Goal: Task Accomplishment & Management: Complete application form

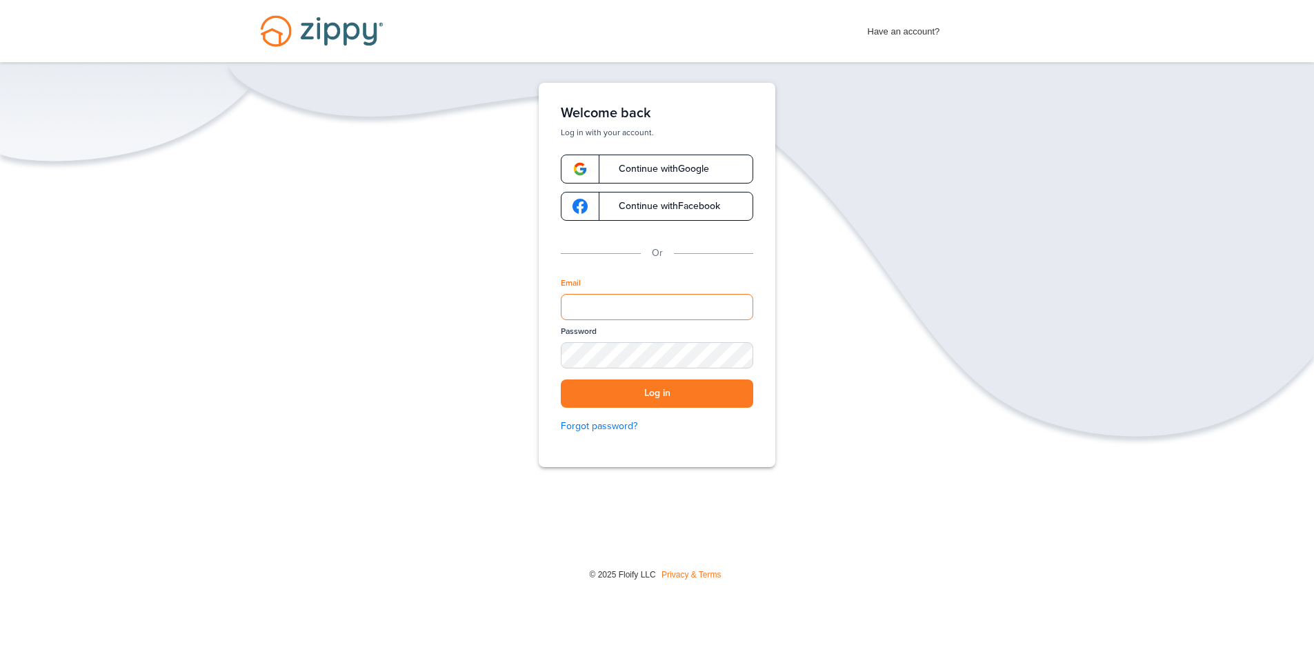
click at [630, 302] on input "Email" at bounding box center [657, 307] width 193 height 26
type input "**********"
click at [671, 402] on button "Log in" at bounding box center [657, 393] width 193 height 28
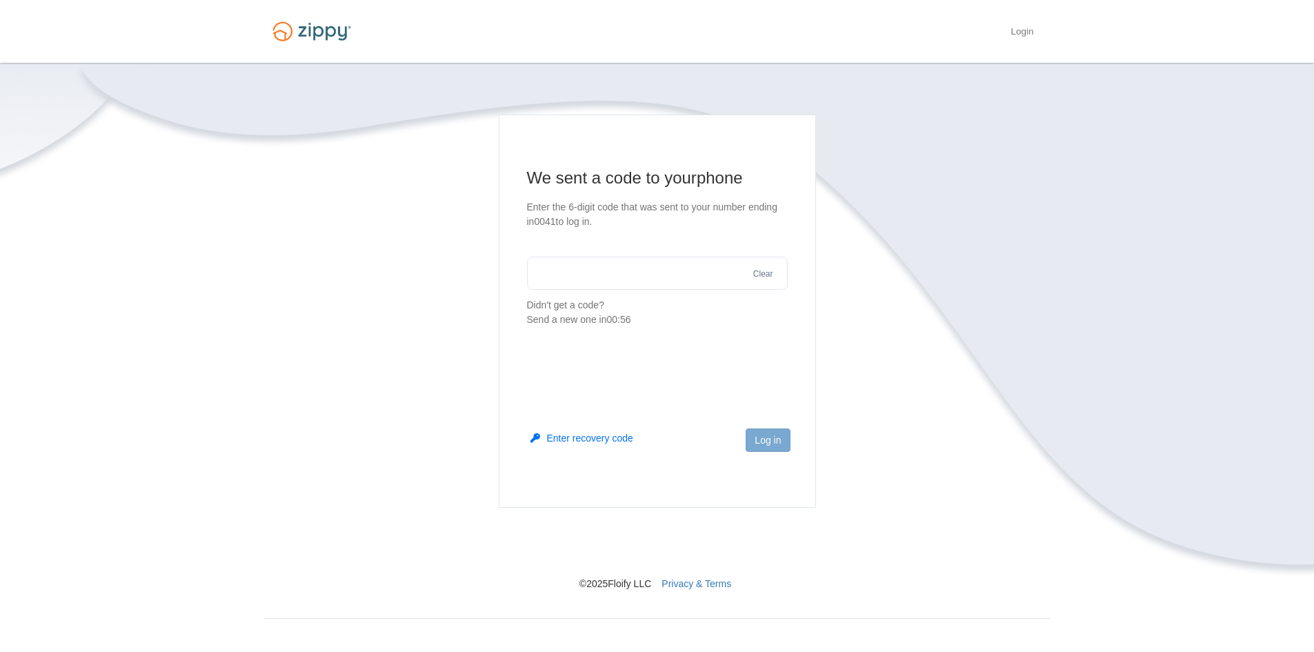
click at [631, 266] on input "text" at bounding box center [657, 273] width 261 height 33
type input "******"
click at [767, 428] on button "Log in" at bounding box center [768, 439] width 44 height 23
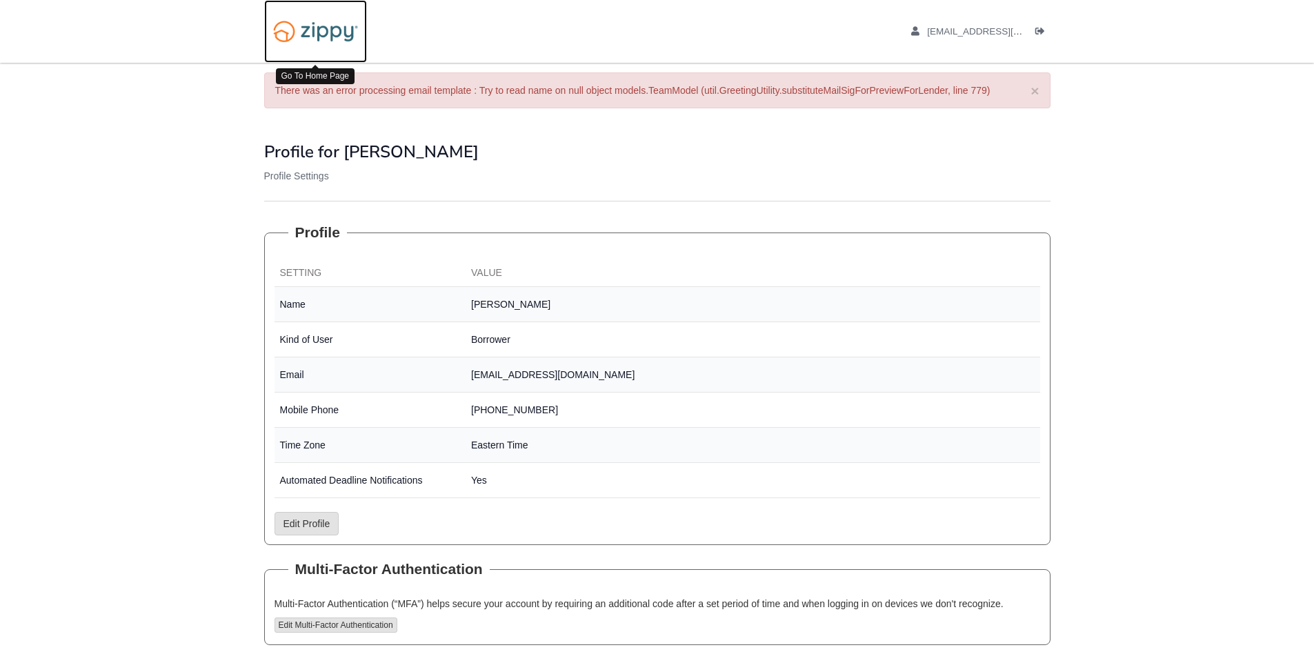
click at [304, 24] on img at bounding box center [315, 31] width 103 height 35
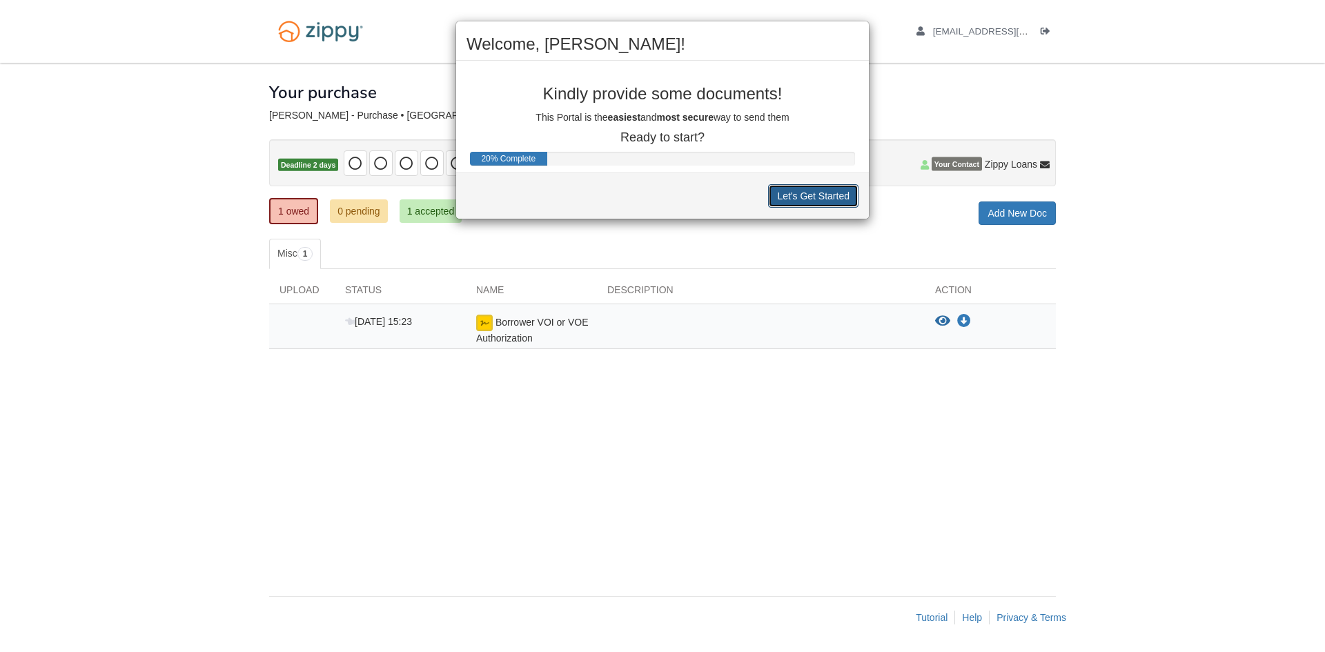
click at [823, 188] on button "Let's Get Started" at bounding box center [813, 195] width 90 height 23
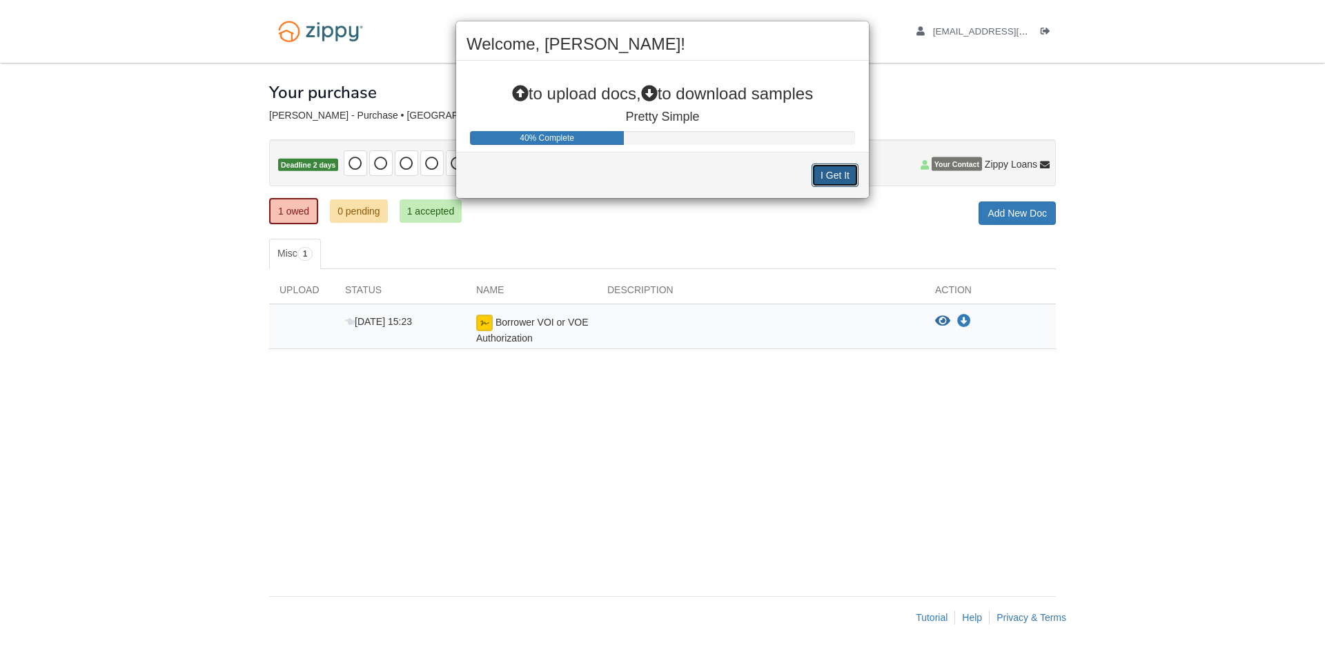
click at [829, 176] on button "I Get It" at bounding box center [834, 175] width 47 height 23
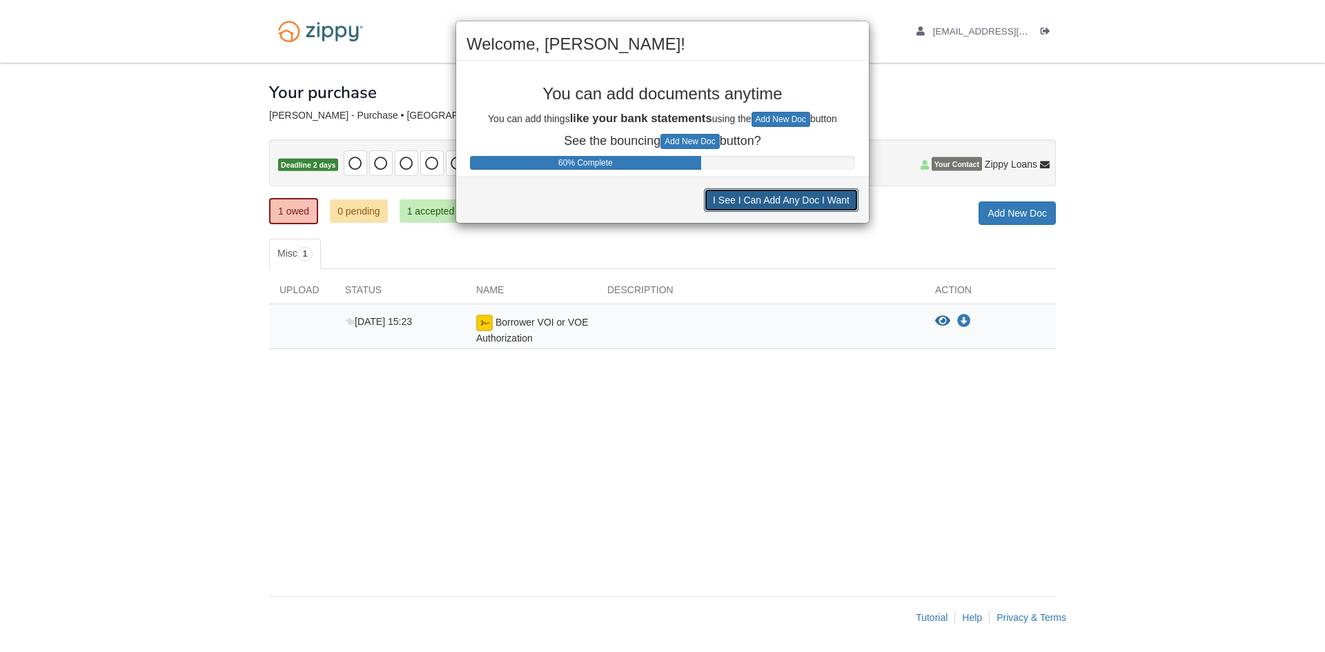
click at [798, 206] on button "I See I Can Add Any Doc I Want" at bounding box center [781, 199] width 155 height 23
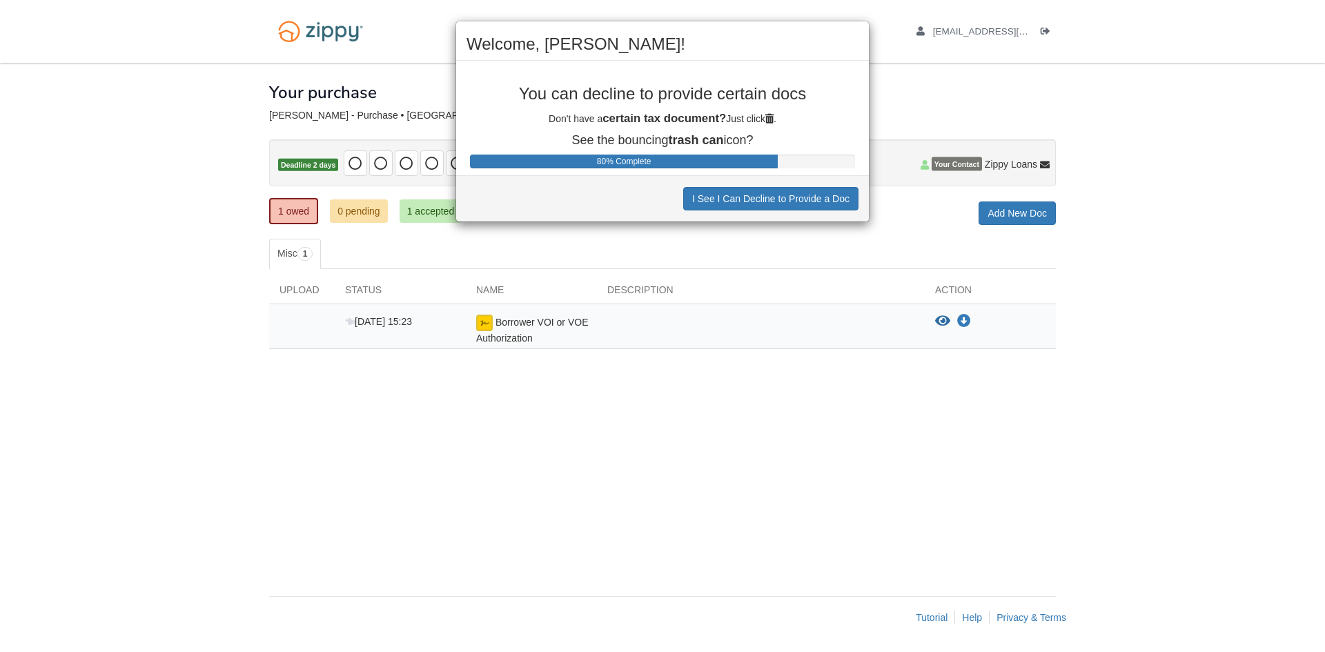
click at [775, 220] on div "I See I Can Decline to Provide a Doc" at bounding box center [662, 198] width 413 height 46
click at [772, 210] on div "I See I Can Decline to Provide a Doc" at bounding box center [662, 198] width 413 height 46
click at [774, 203] on button "I See I Can Decline to Provide a Doc" at bounding box center [770, 198] width 175 height 23
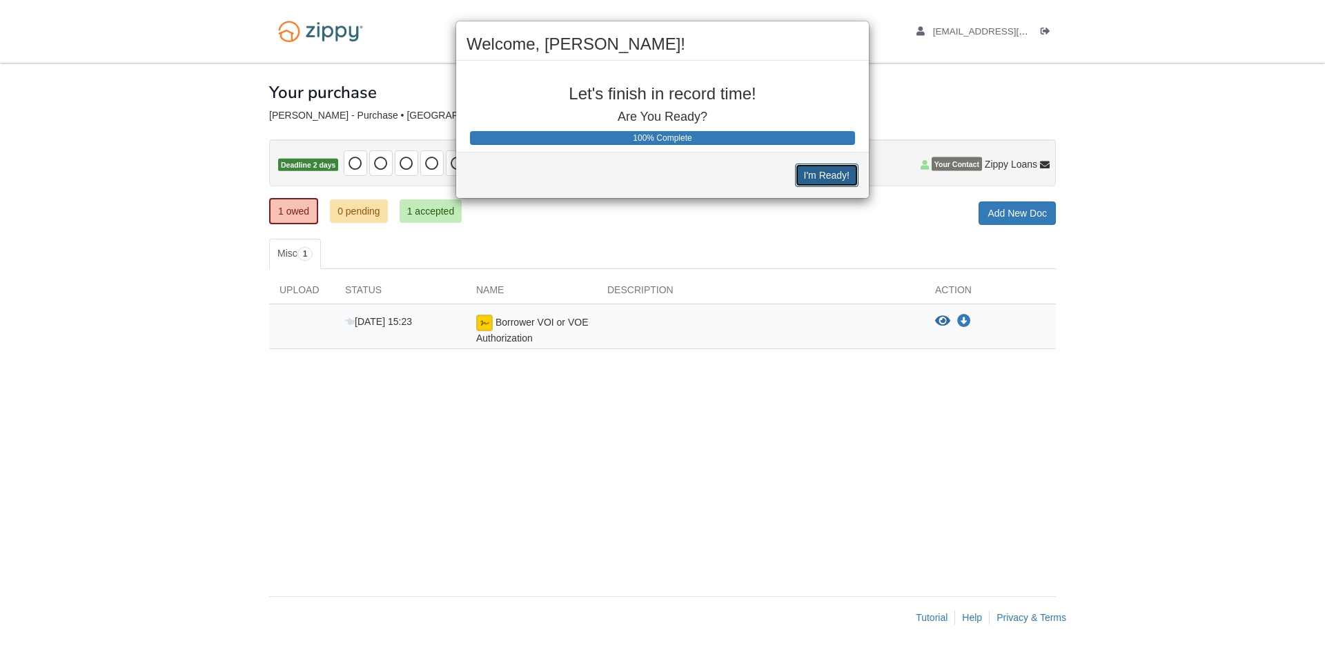
click at [825, 176] on button "I'm Ready!" at bounding box center [826, 175] width 63 height 23
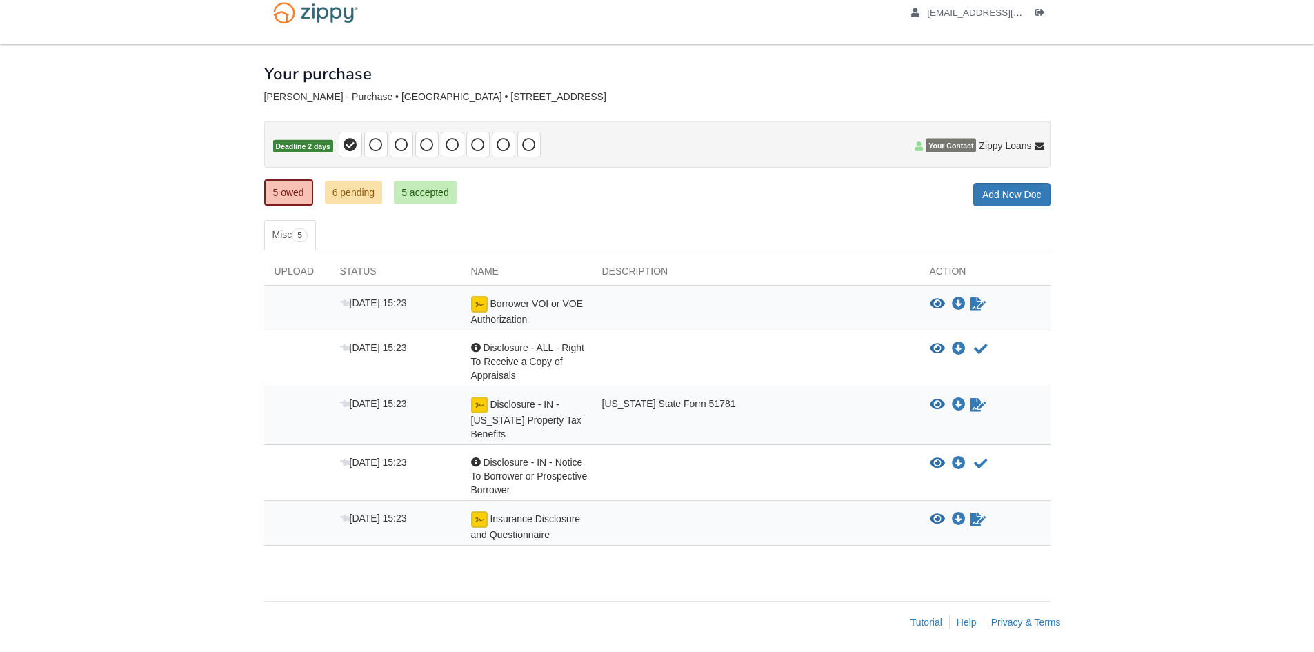
scroll to position [23, 0]
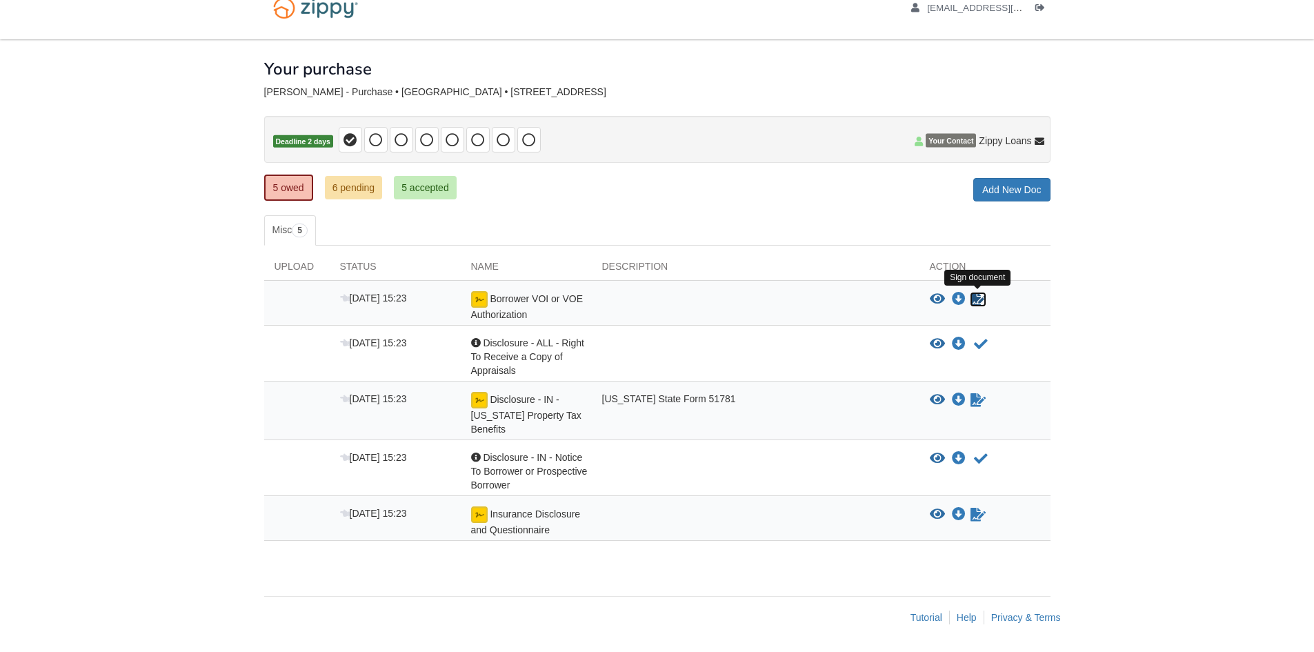
click at [976, 295] on icon "Sign Form" at bounding box center [978, 300] width 15 height 14
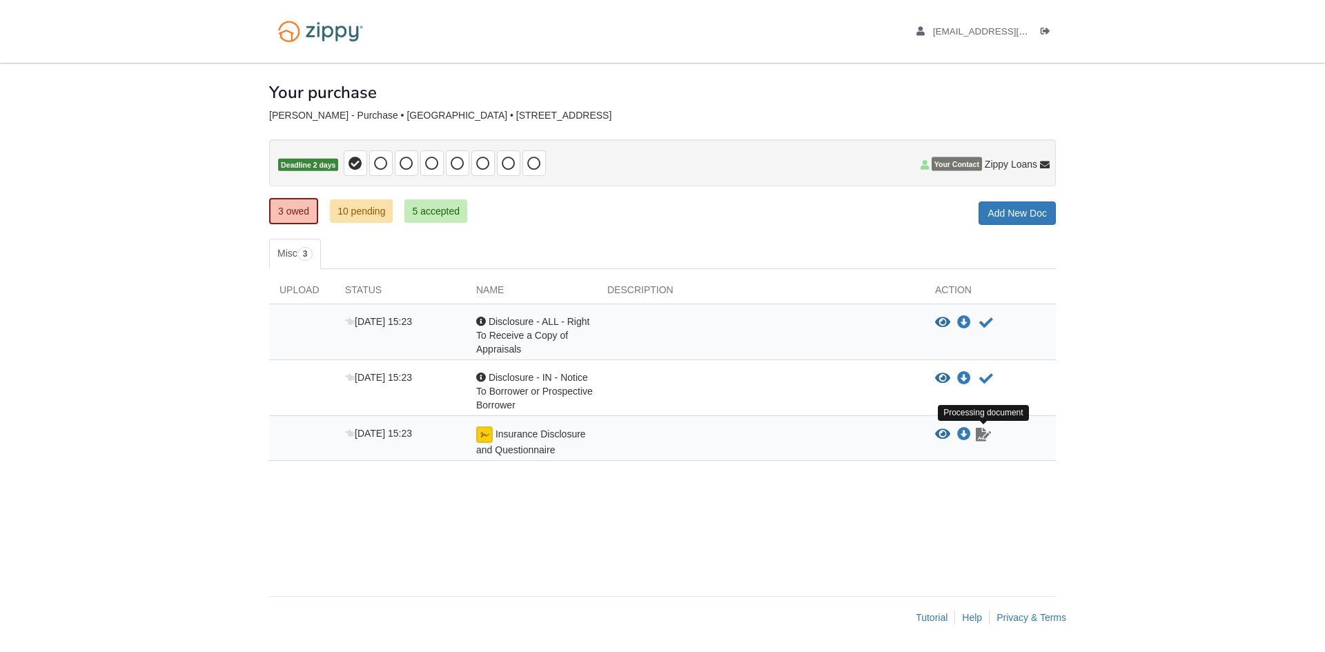
click at [990, 438] on icon "Waiting for your co-borrower to e-sign" at bounding box center [983, 435] width 15 height 14
click at [350, 210] on link "10 pending" at bounding box center [361, 210] width 63 height 23
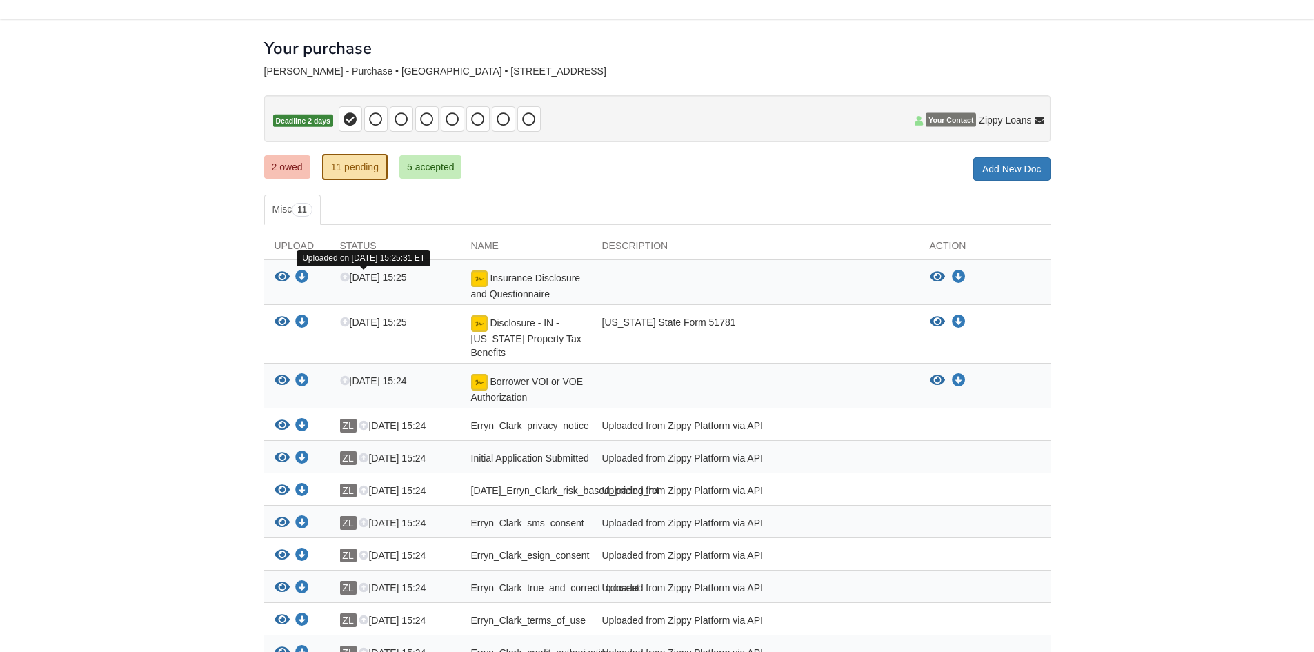
scroll to position [43, 0]
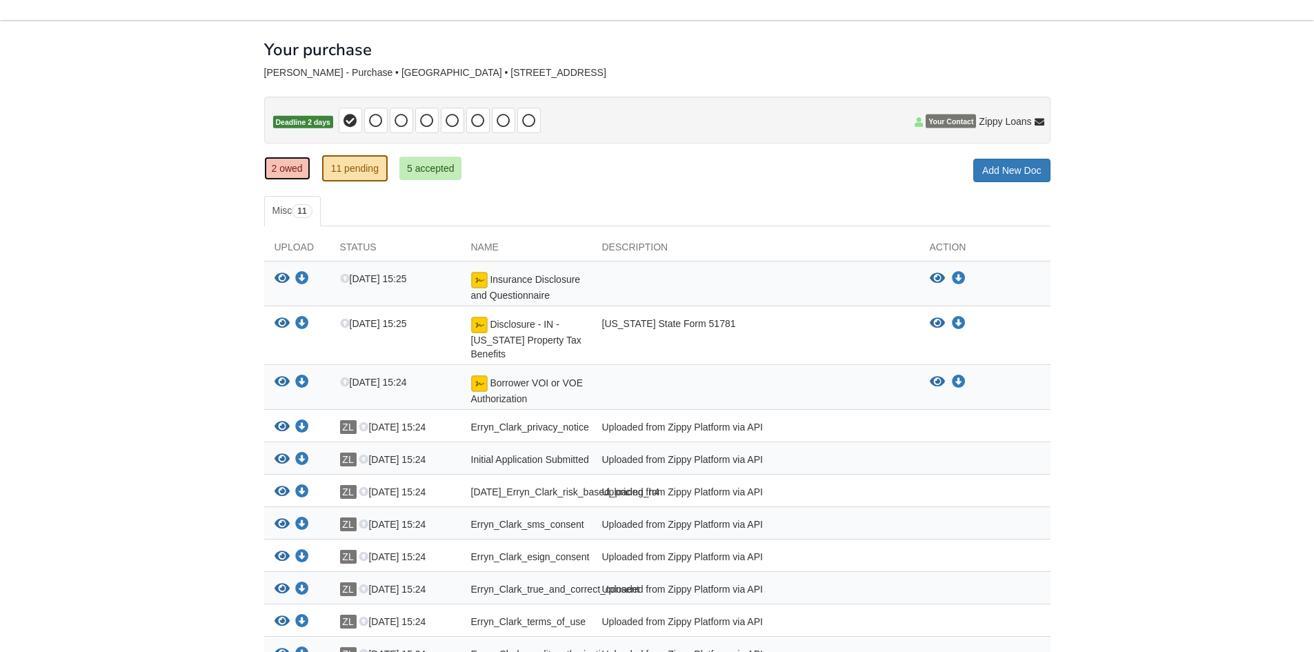
click at [282, 171] on link "2 owed" at bounding box center [287, 168] width 46 height 23
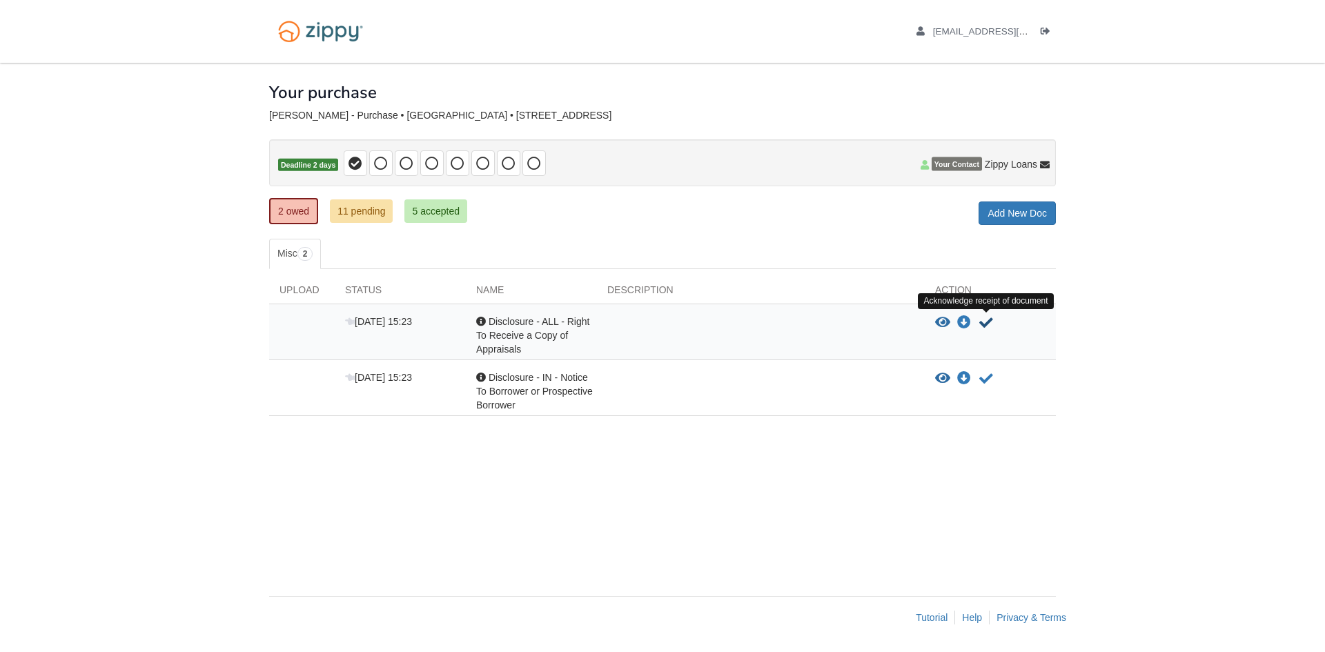
click at [980, 322] on icon "Acknowledge receipt of document" at bounding box center [986, 323] width 14 height 14
click at [987, 328] on icon "Acknowledge receipt of document" at bounding box center [986, 323] width 14 height 14
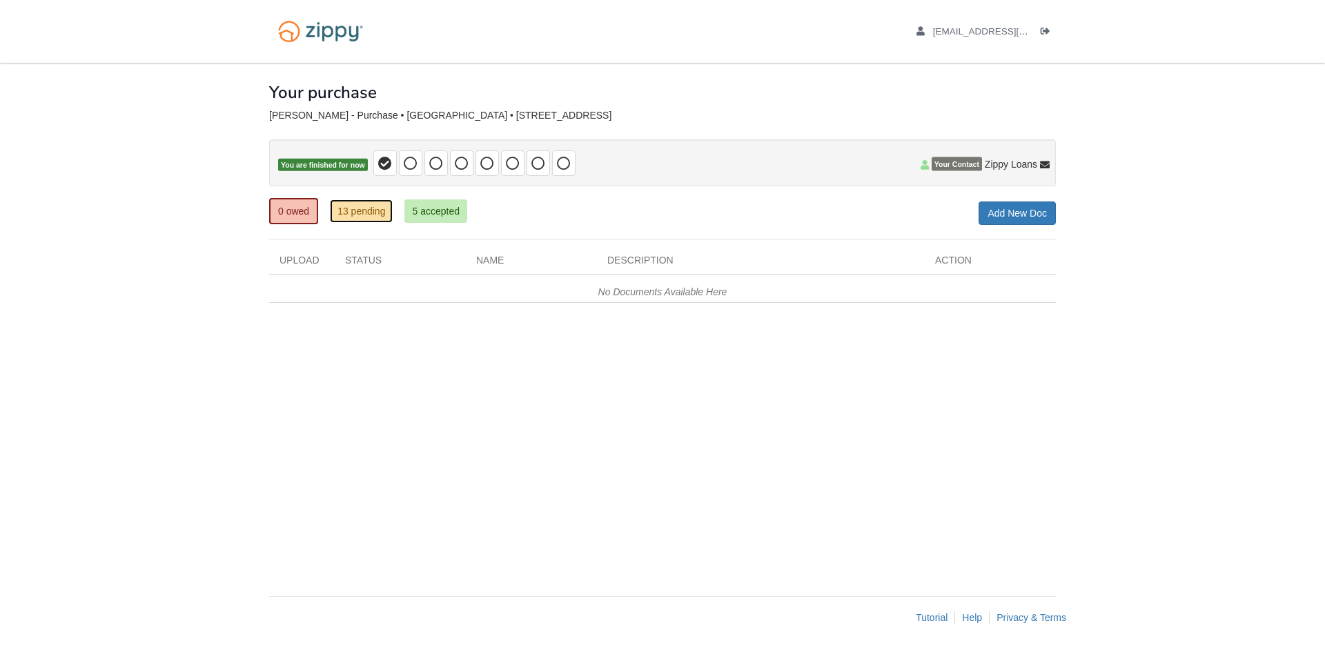
click at [366, 216] on link "13 pending" at bounding box center [361, 210] width 63 height 23
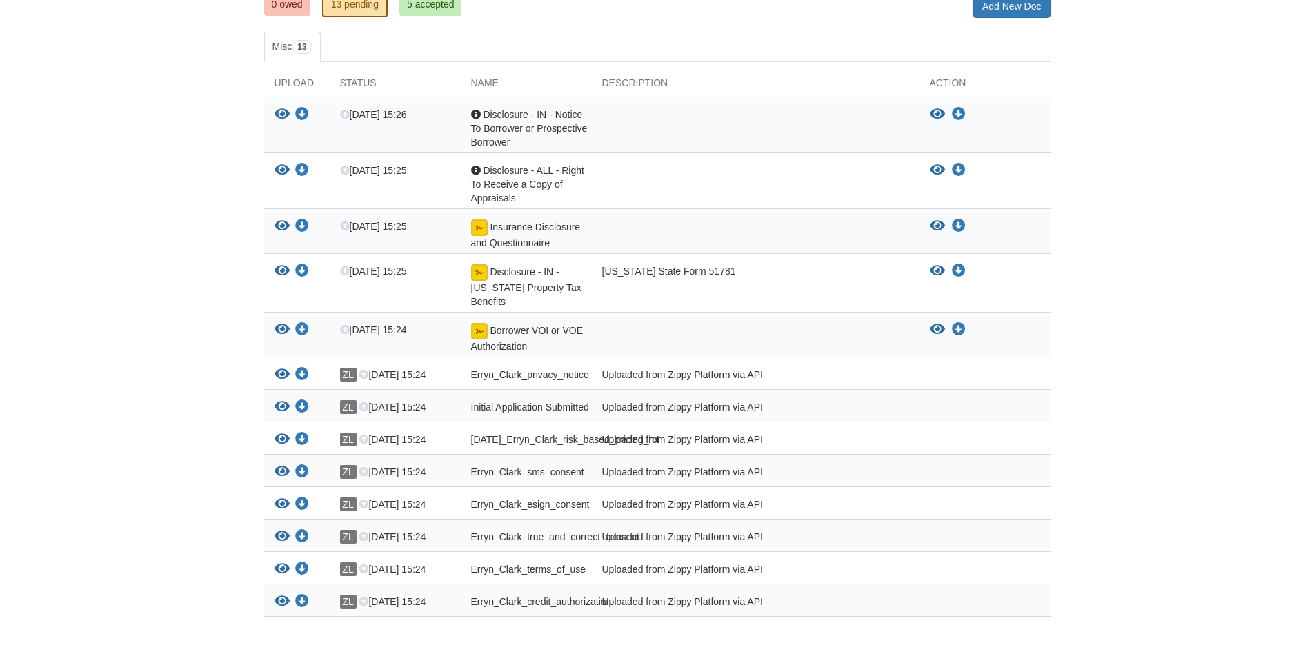
scroll to position [276, 0]
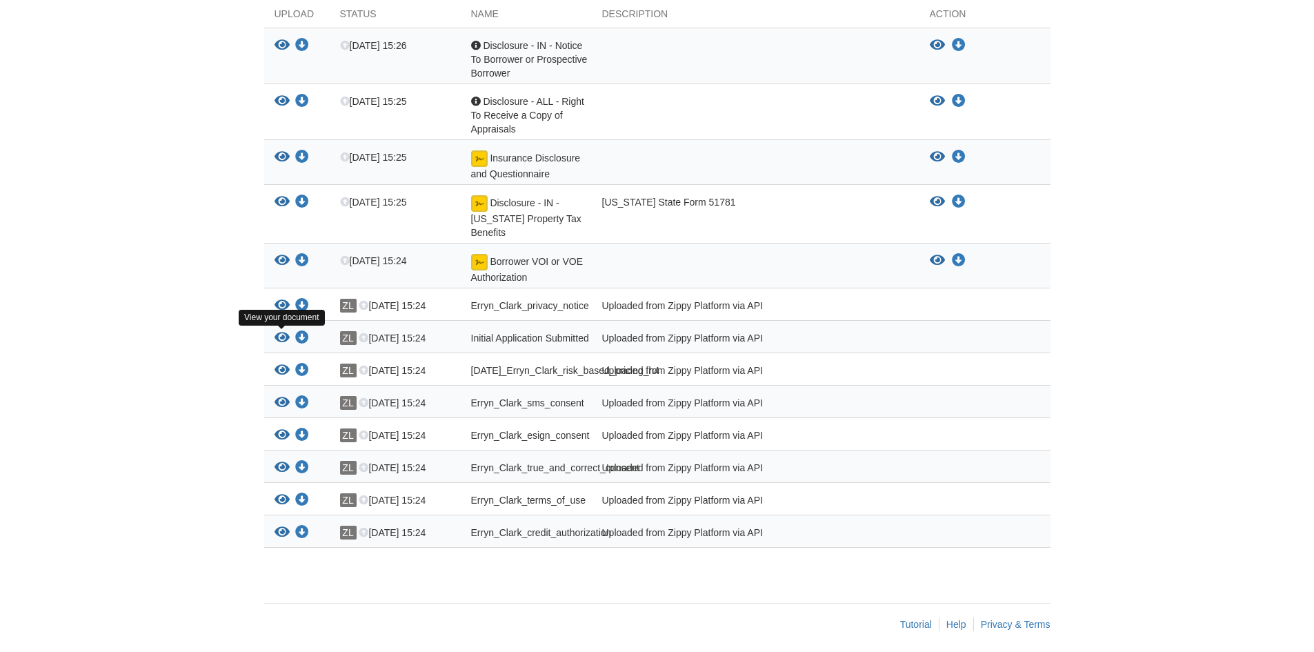
click at [282, 335] on icon "View Initial Application Submitted" at bounding box center [282, 338] width 15 height 14
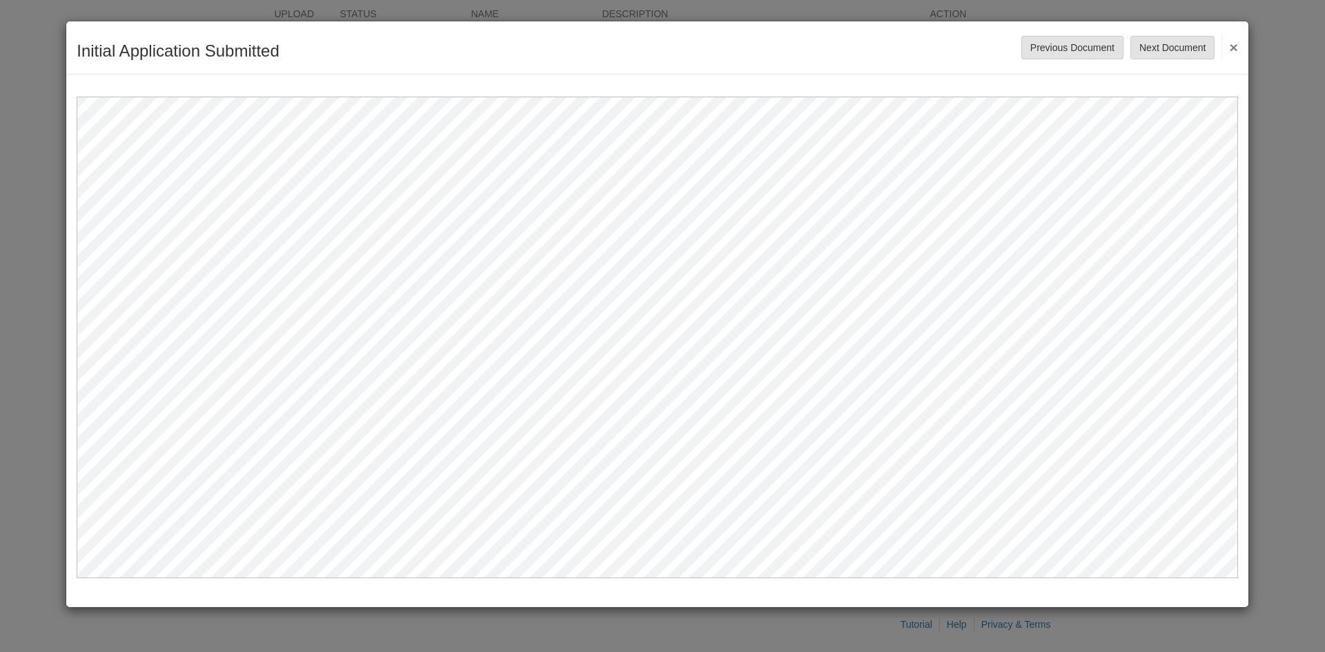
click at [1230, 46] on button "×" at bounding box center [1229, 46] width 16 height 25
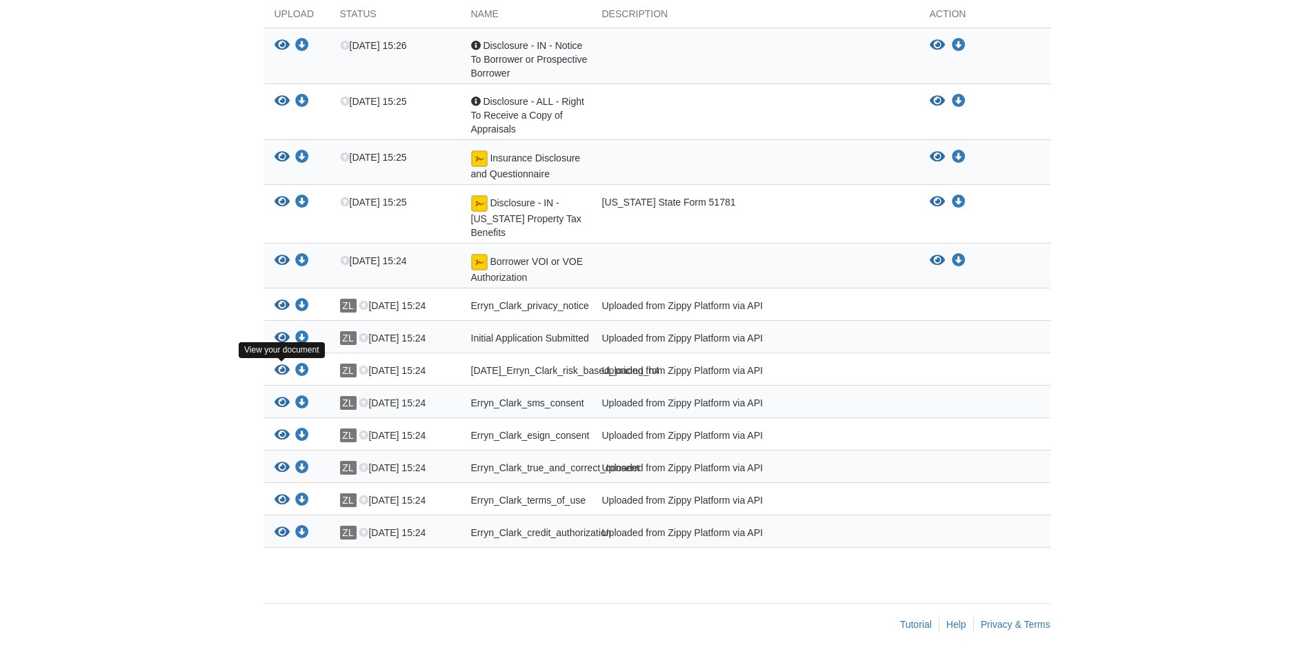
click at [280, 366] on icon "View 08-31-2025_Erryn_Clark_risk_based_pricing_h4" at bounding box center [282, 371] width 15 height 14
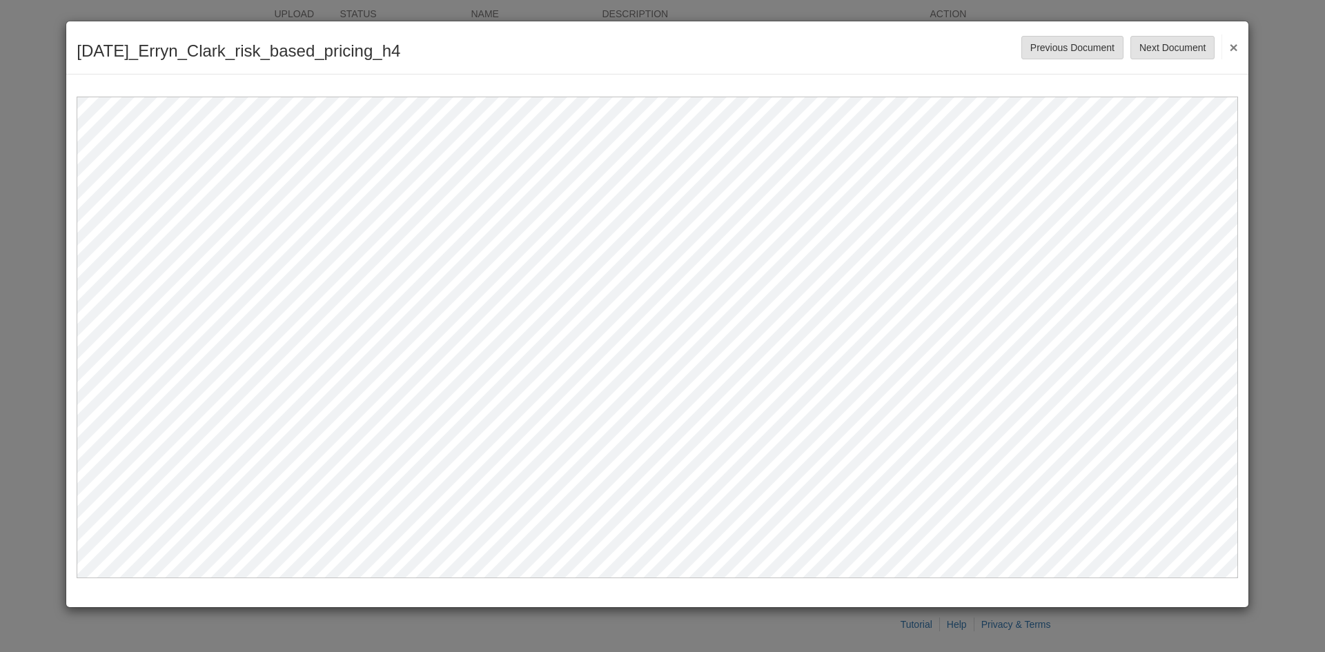
click at [1236, 42] on button "×" at bounding box center [1229, 46] width 16 height 25
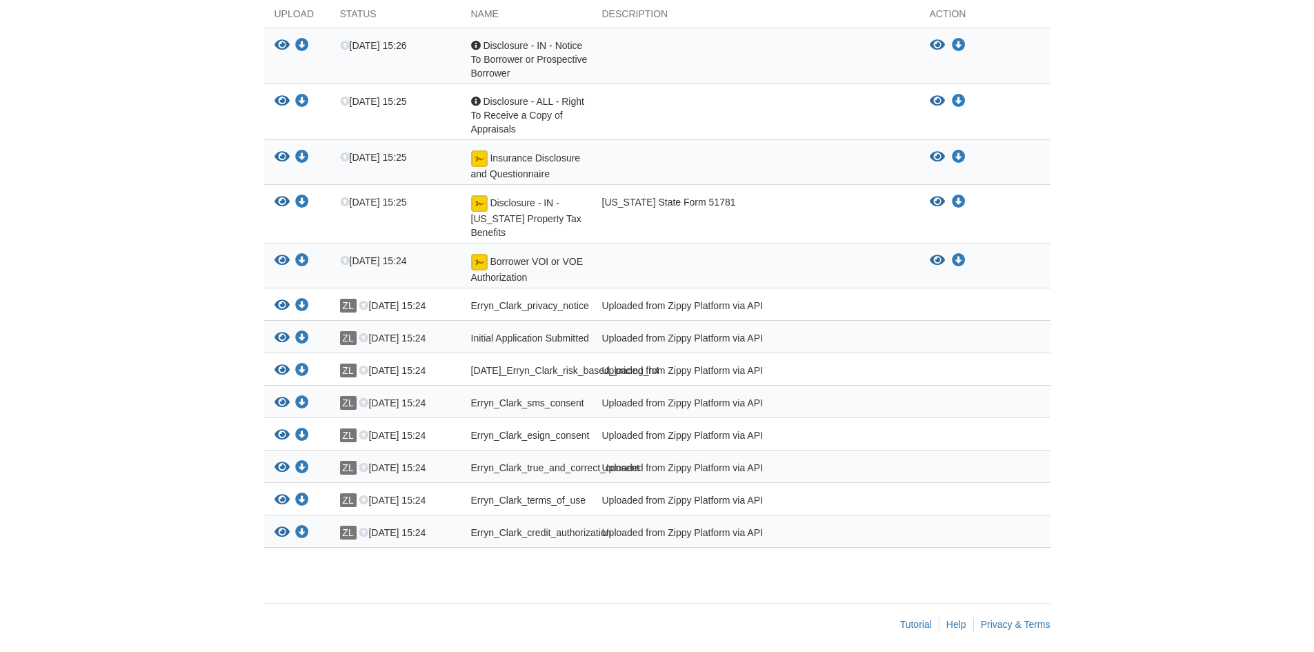
click at [283, 409] on icon "View Erryn_Clark_sms_consent" at bounding box center [282, 403] width 15 height 14
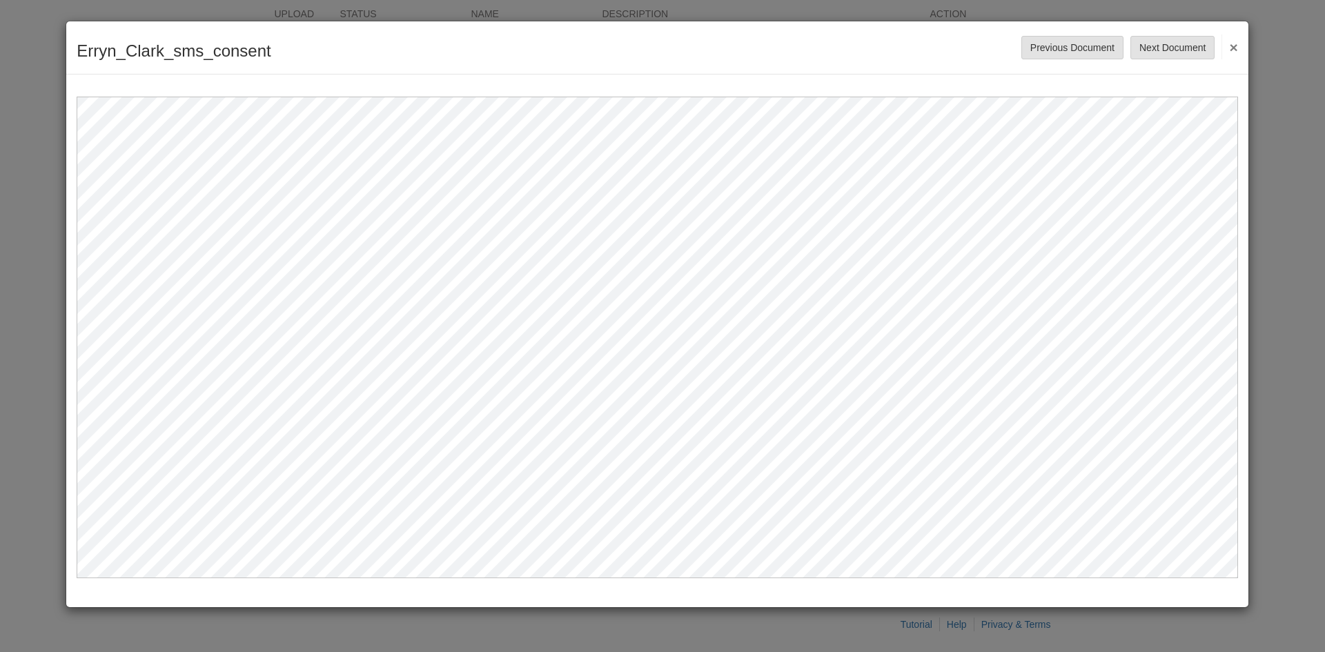
click at [1230, 47] on button "×" at bounding box center [1229, 46] width 16 height 25
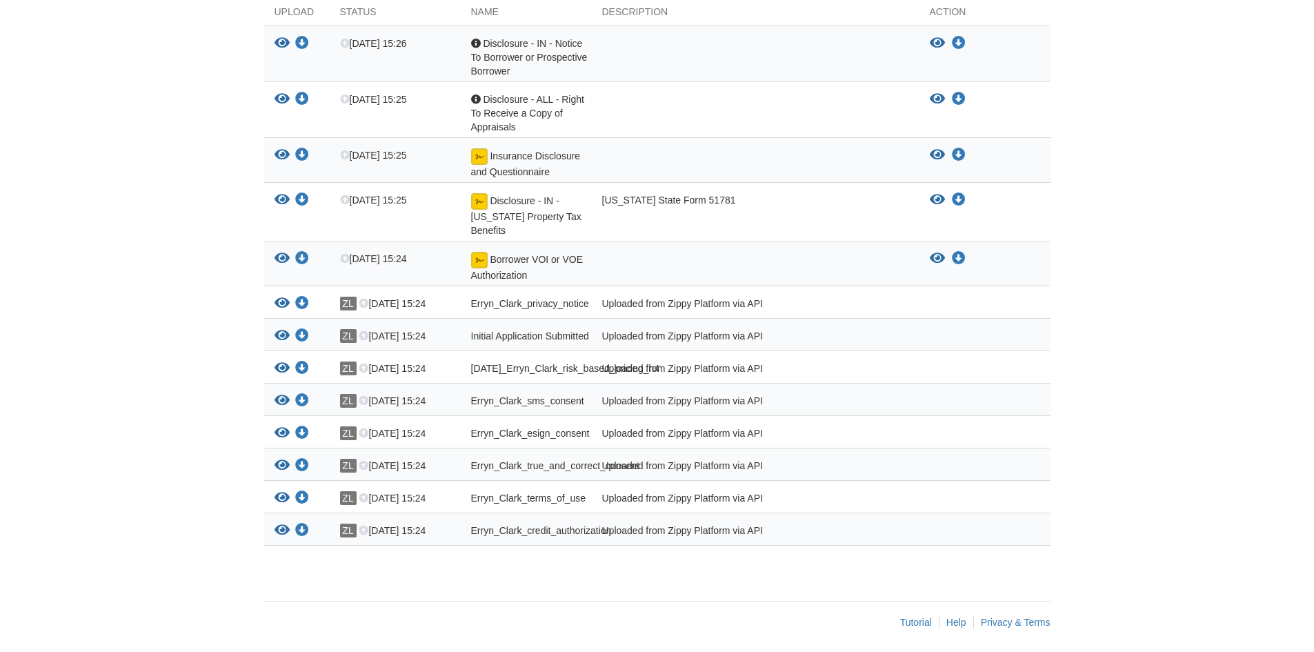
scroll to position [293, 0]
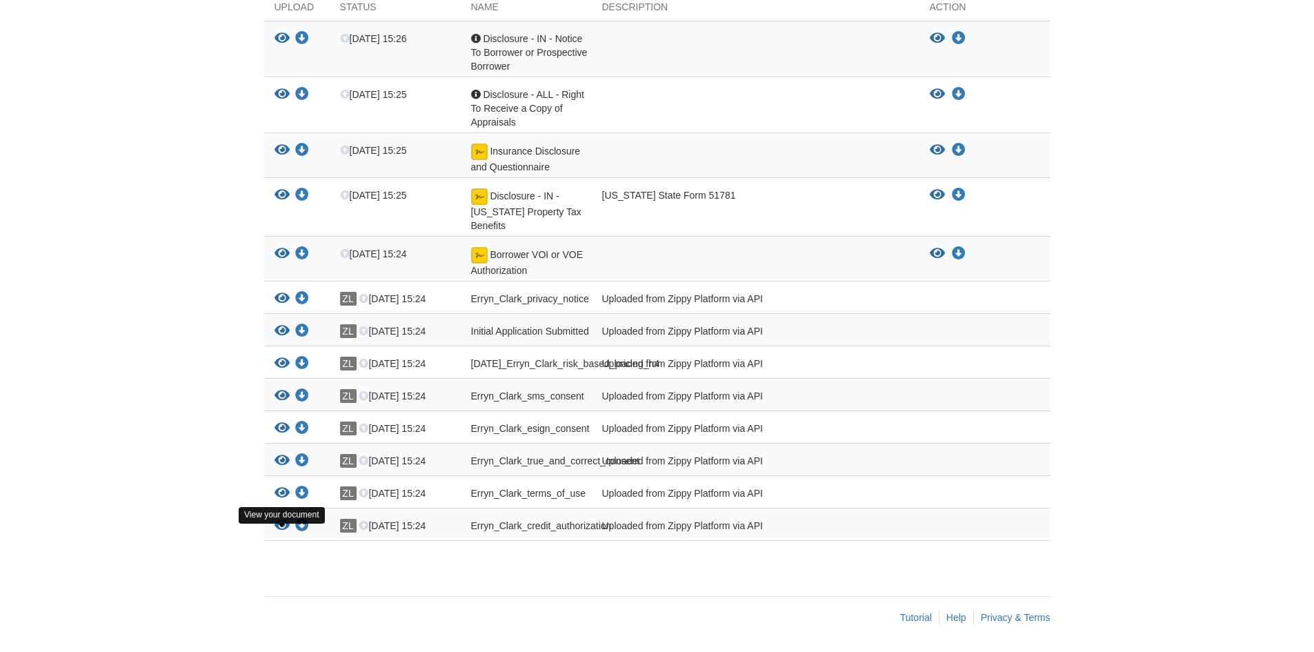
click at [288, 522] on icon "View Erryn_Clark_credit_authorization" at bounding box center [282, 526] width 15 height 14
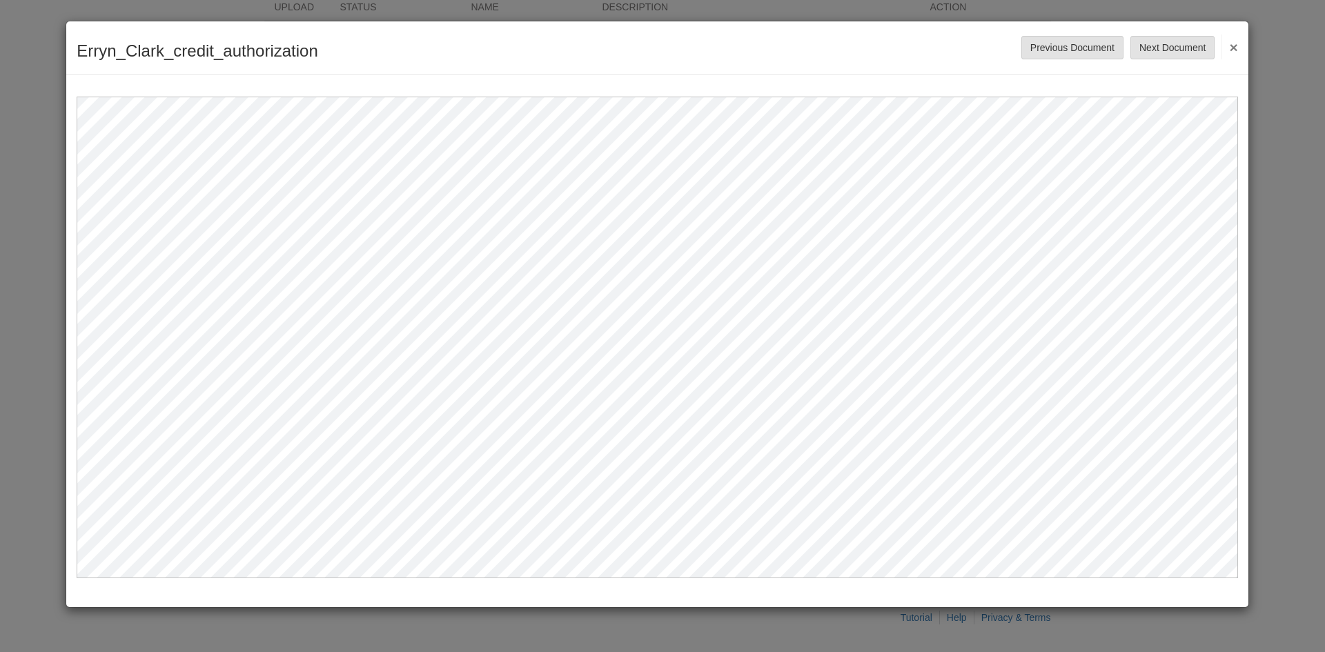
click at [1236, 43] on button "×" at bounding box center [1229, 46] width 16 height 25
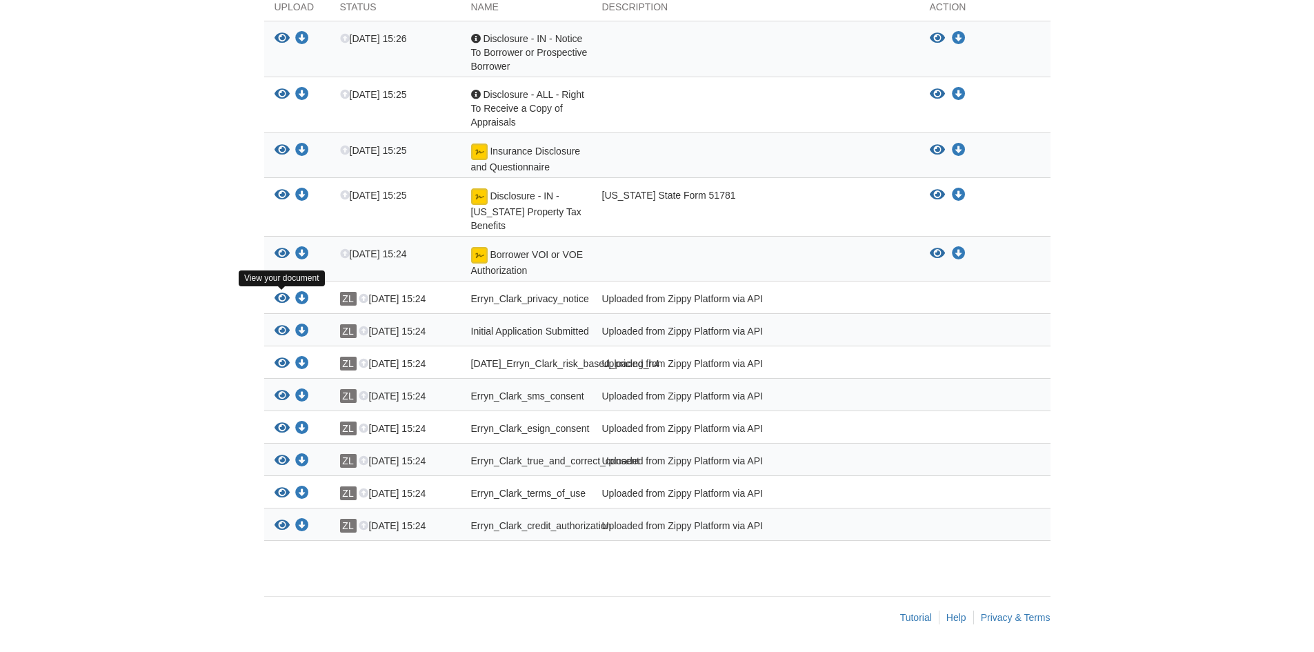
click at [285, 292] on icon "View Erryn_Clark_privacy_notice" at bounding box center [282, 299] width 15 height 14
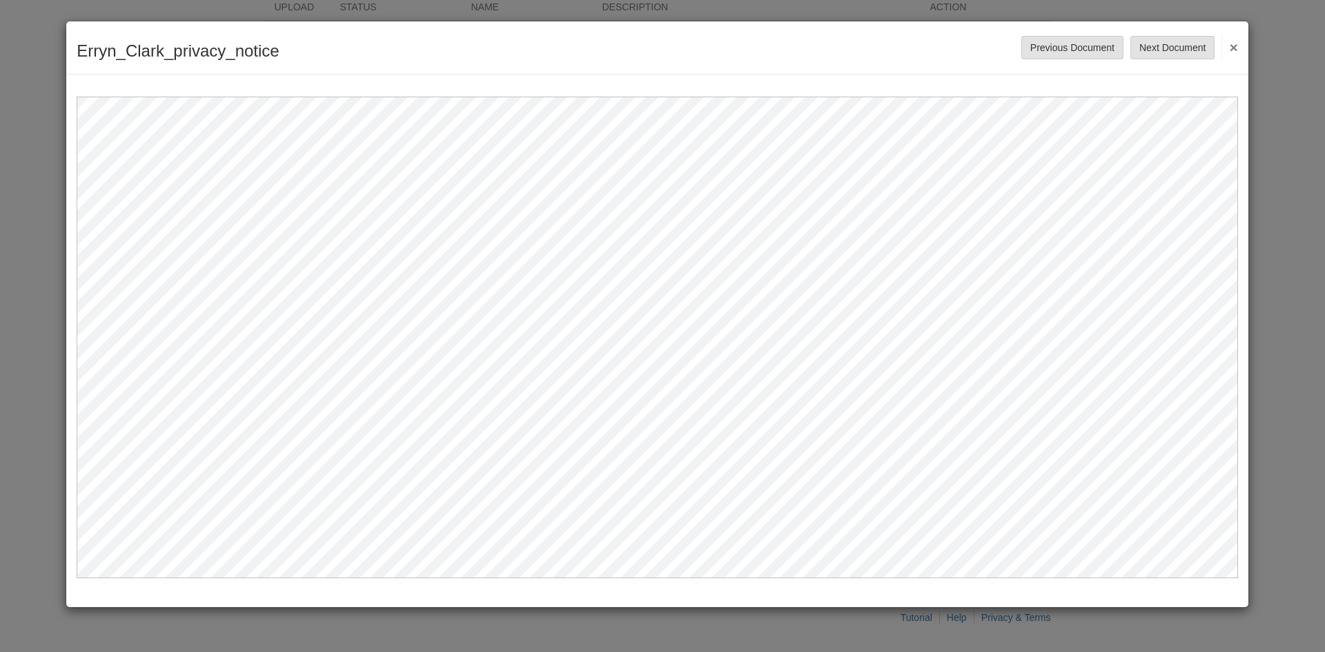
click at [1232, 44] on button "×" at bounding box center [1229, 46] width 16 height 25
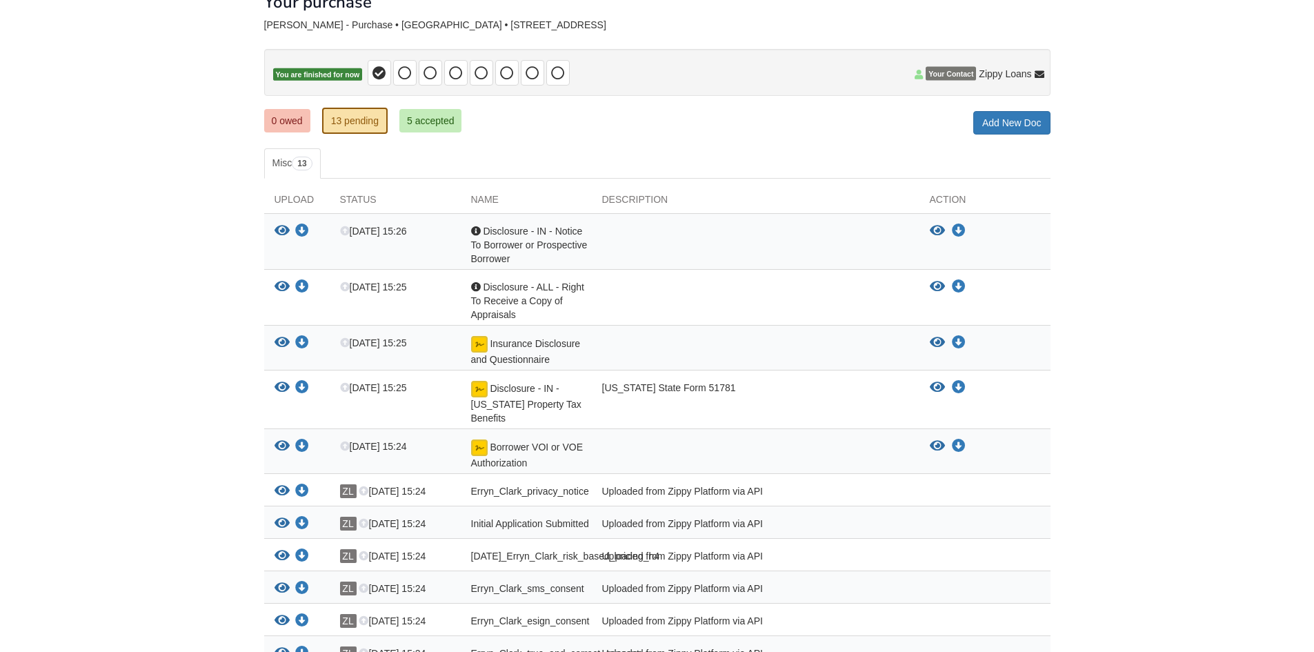
scroll to position [17, 0]
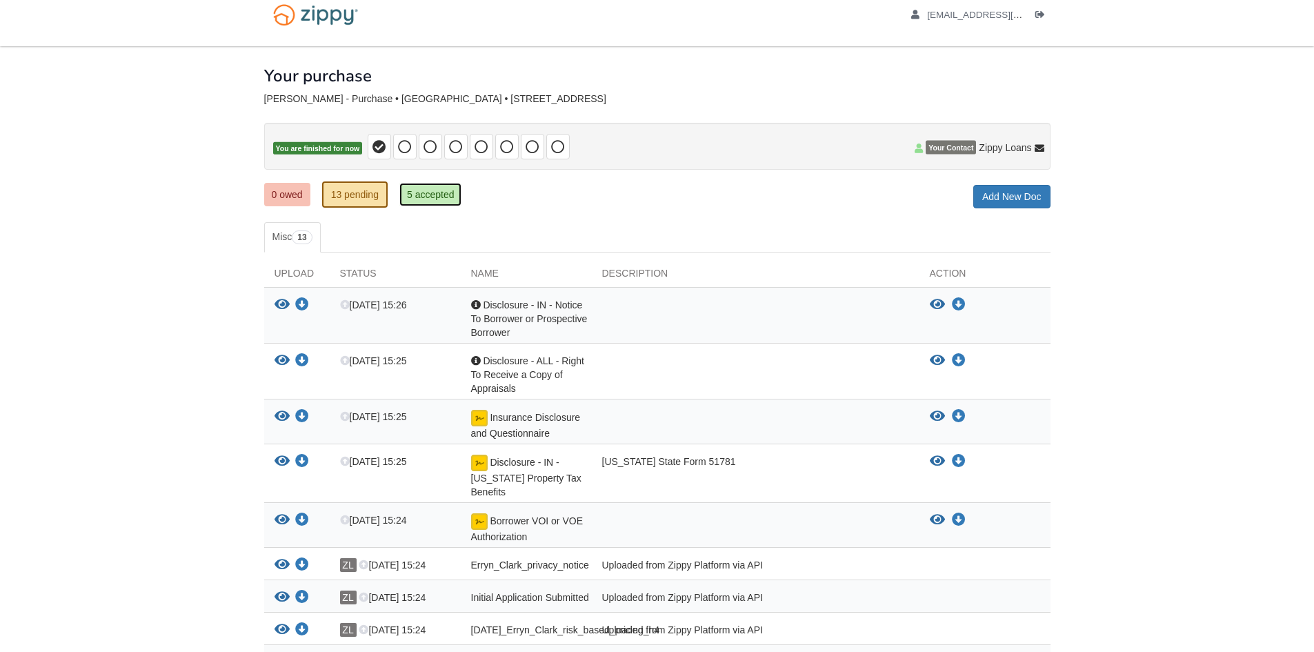
click at [420, 192] on link "5 accepted" at bounding box center [431, 194] width 63 height 23
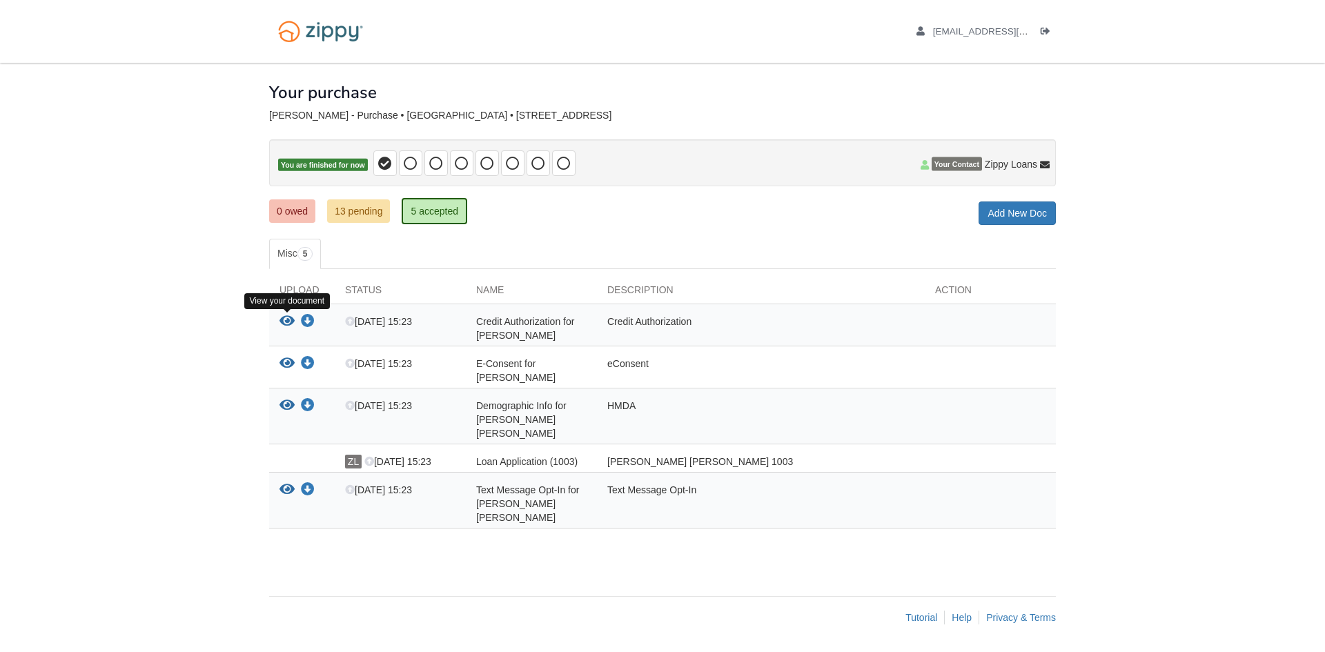
click at [282, 317] on icon "View Credit Authorization for Erryn Clark" at bounding box center [286, 322] width 15 height 14
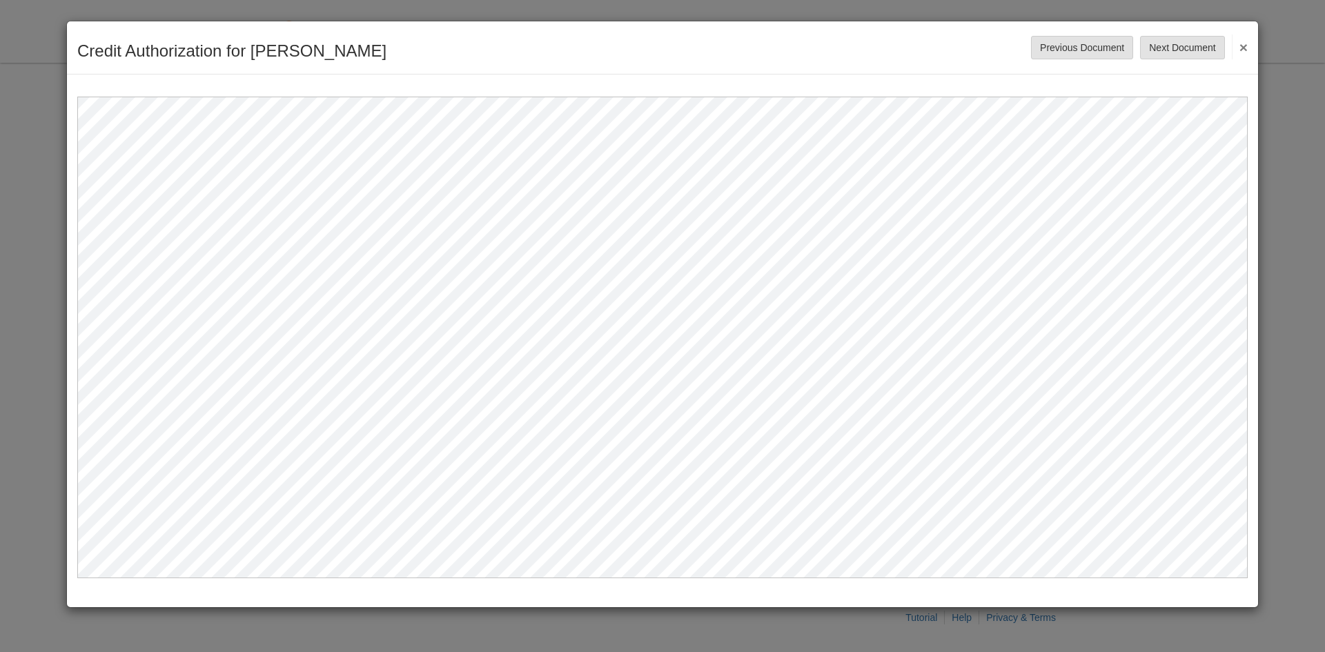
click at [1248, 41] on div "Credit Authorization for Erryn Clark Save Cancel Previous Document Next Documen…" at bounding box center [662, 47] width 1191 height 53
click at [1248, 48] on div "Credit Authorization for Erryn Clark Save Cancel Previous Document Next Documen…" at bounding box center [662, 47] width 1191 height 53
click at [1242, 50] on button "×" at bounding box center [1240, 46] width 16 height 25
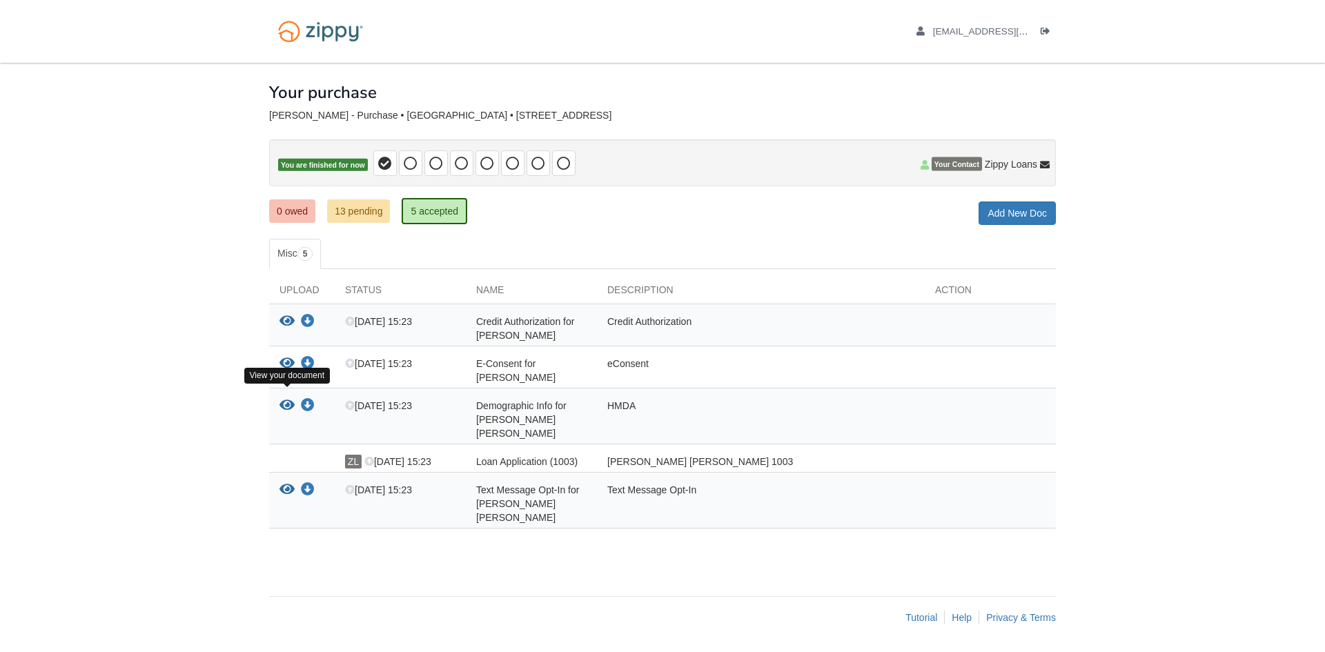
click at [282, 399] on icon "View Demographic Info for Erryn Jennifer Clark" at bounding box center [286, 406] width 15 height 14
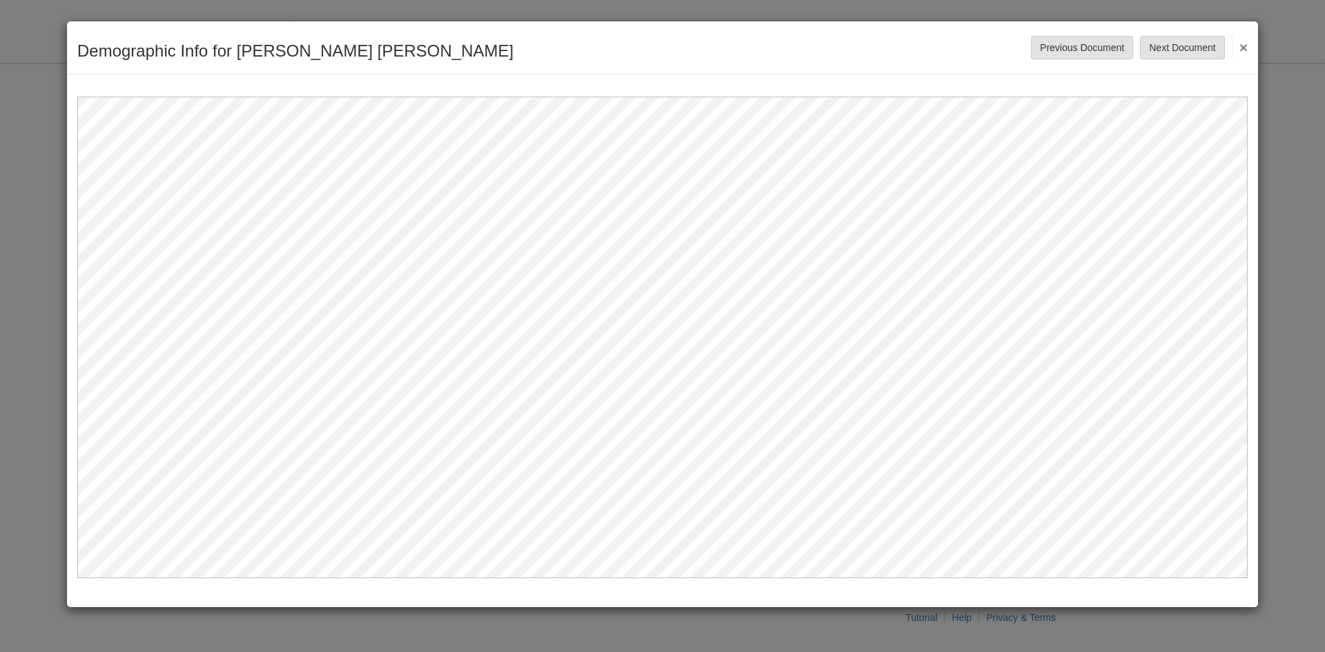
click at [1243, 43] on button "×" at bounding box center [1240, 46] width 16 height 25
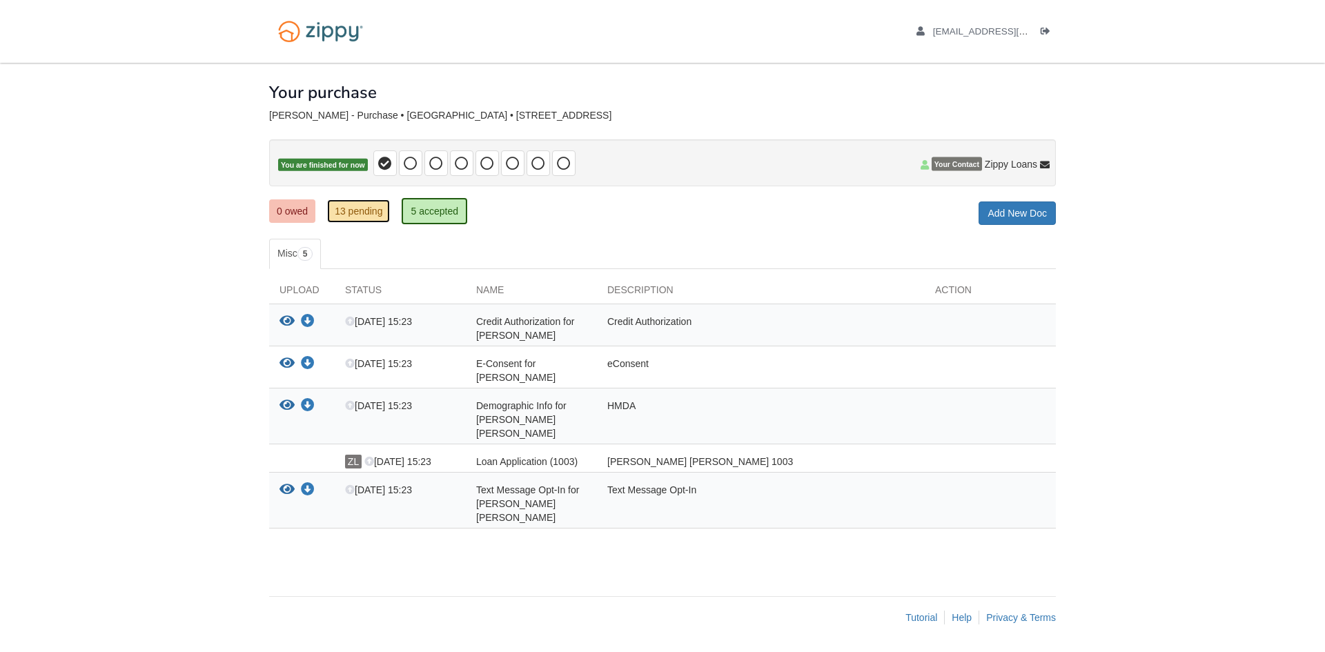
click at [353, 200] on link "13 pending" at bounding box center [358, 210] width 63 height 23
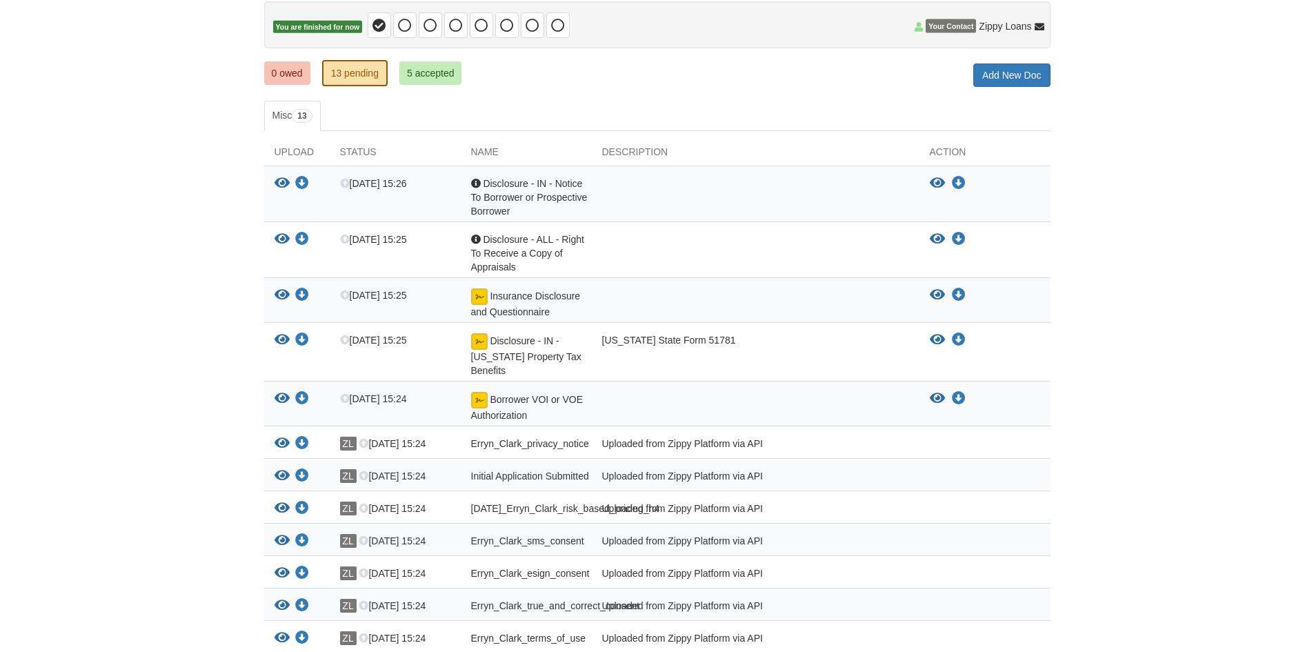
scroll to position [207, 0]
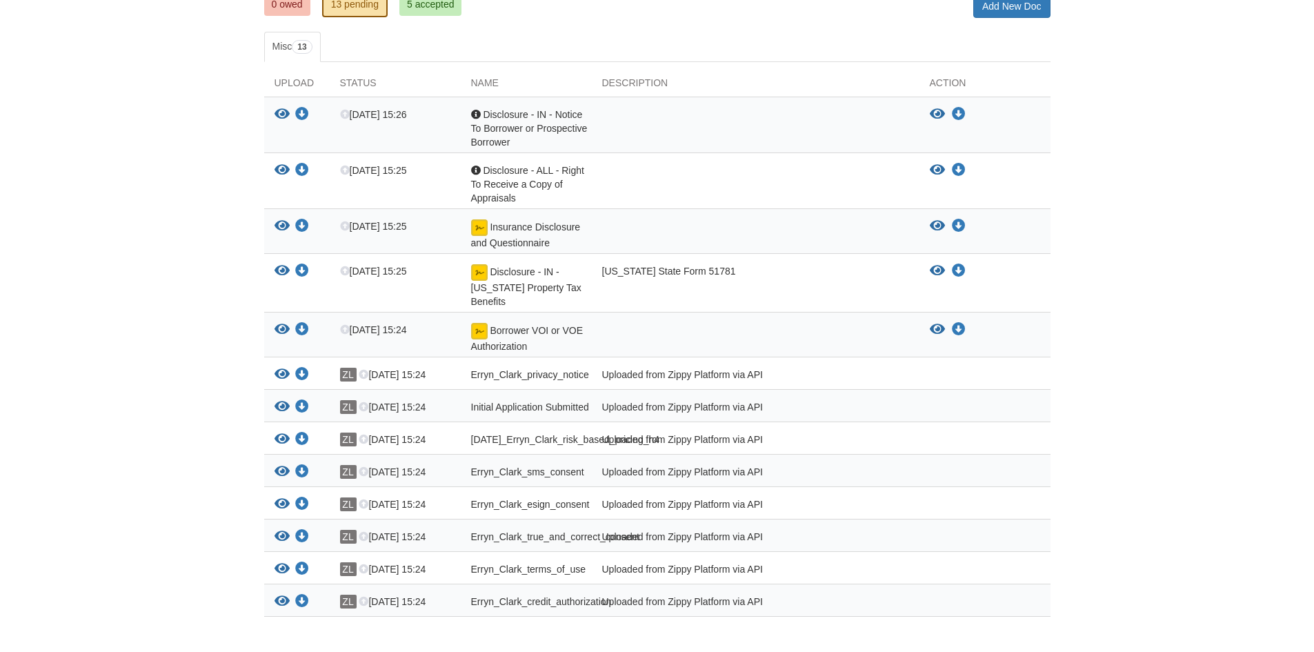
click at [284, 227] on icon "View Insurance Disclosure and Questionnaire" at bounding box center [282, 226] width 15 height 14
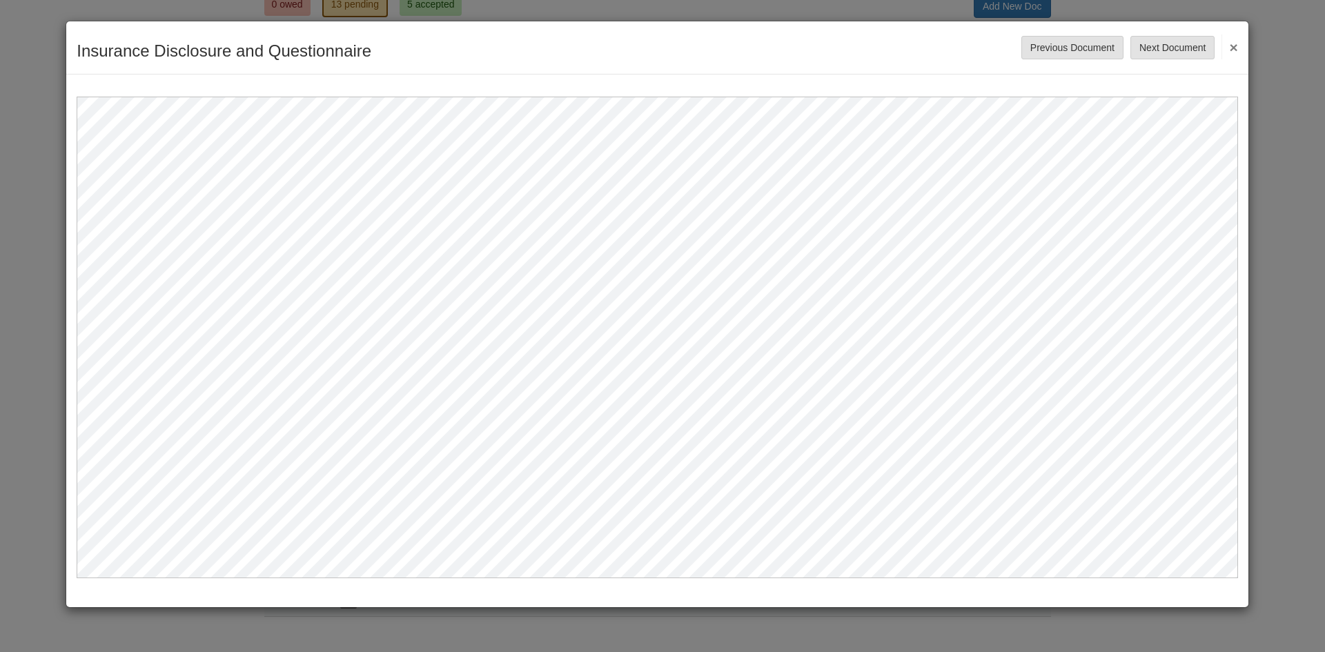
click at [1232, 43] on button "×" at bounding box center [1229, 46] width 16 height 25
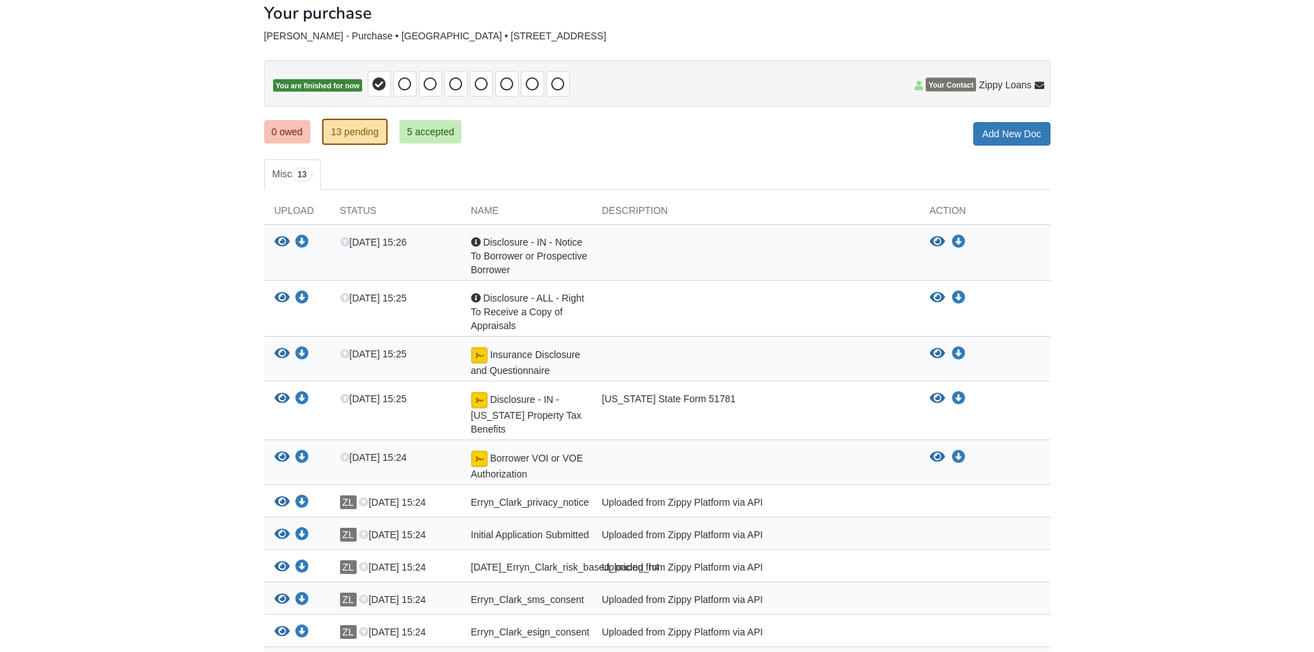
scroll to position [0, 0]
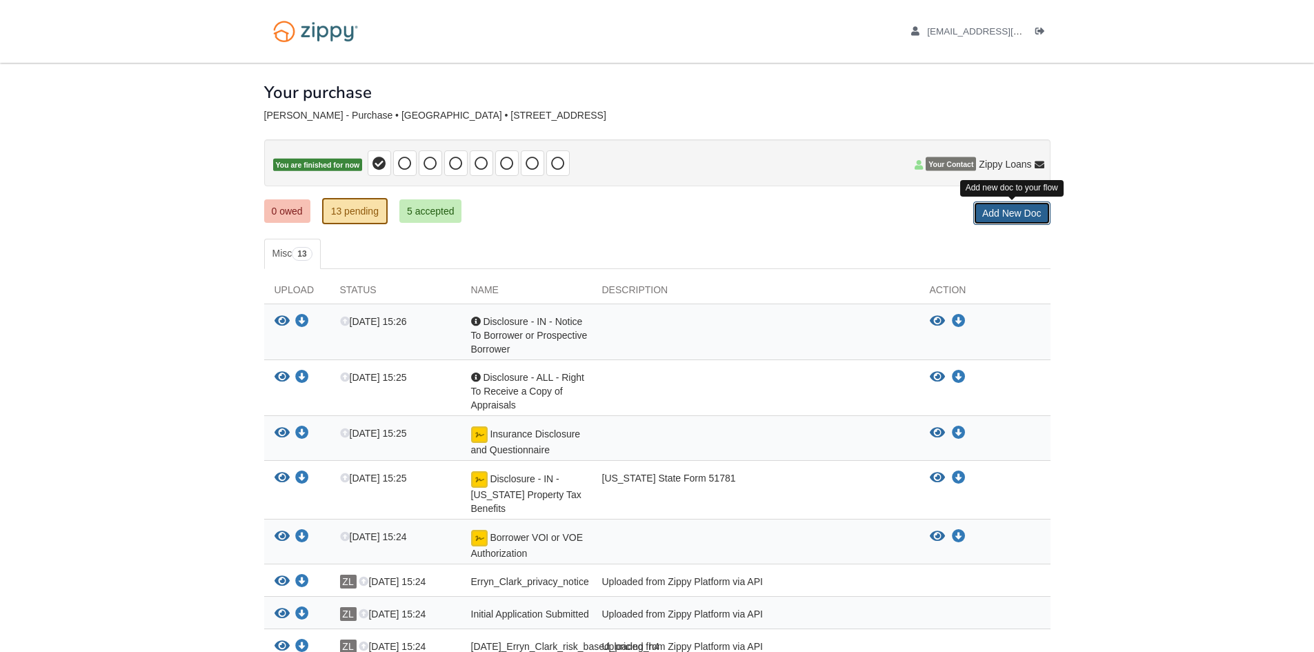
click at [1010, 214] on link "Add New Doc" at bounding box center [1012, 212] width 77 height 23
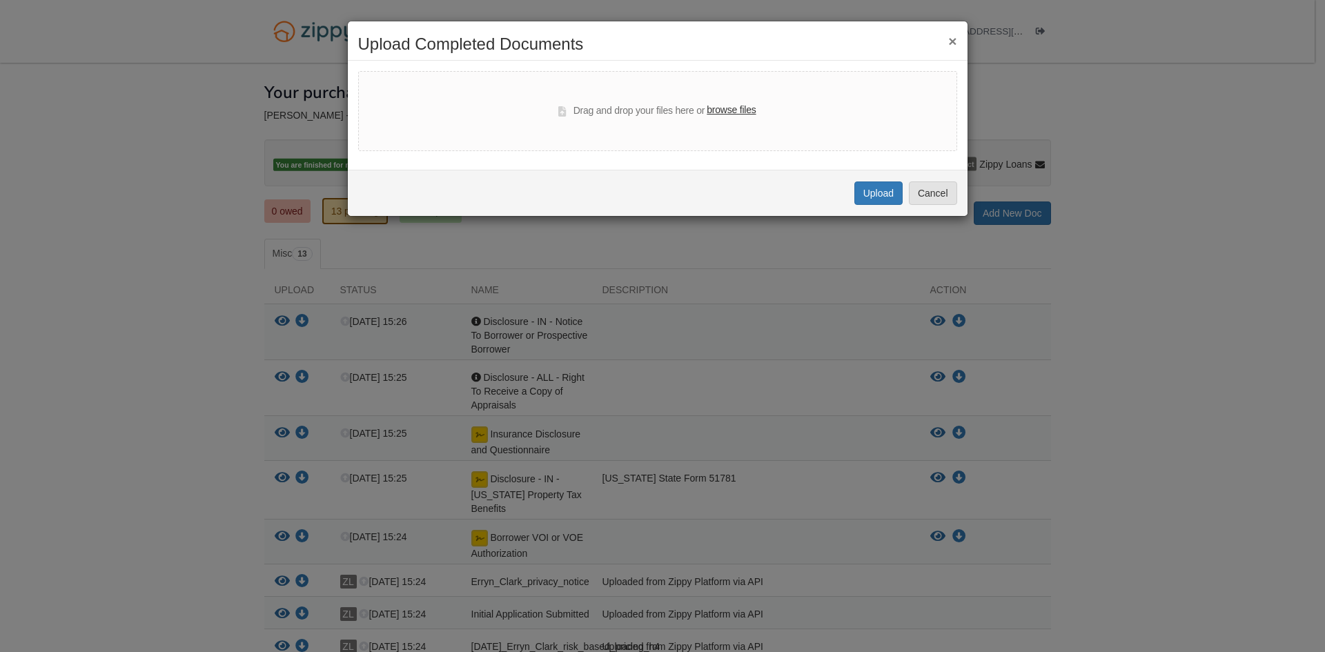
click at [731, 113] on label "browse files" at bounding box center [731, 110] width 49 height 15
click at [0, 0] on input "browse files" at bounding box center [0, 0] width 0 height 0
click at [953, 38] on button "×" at bounding box center [952, 41] width 8 height 14
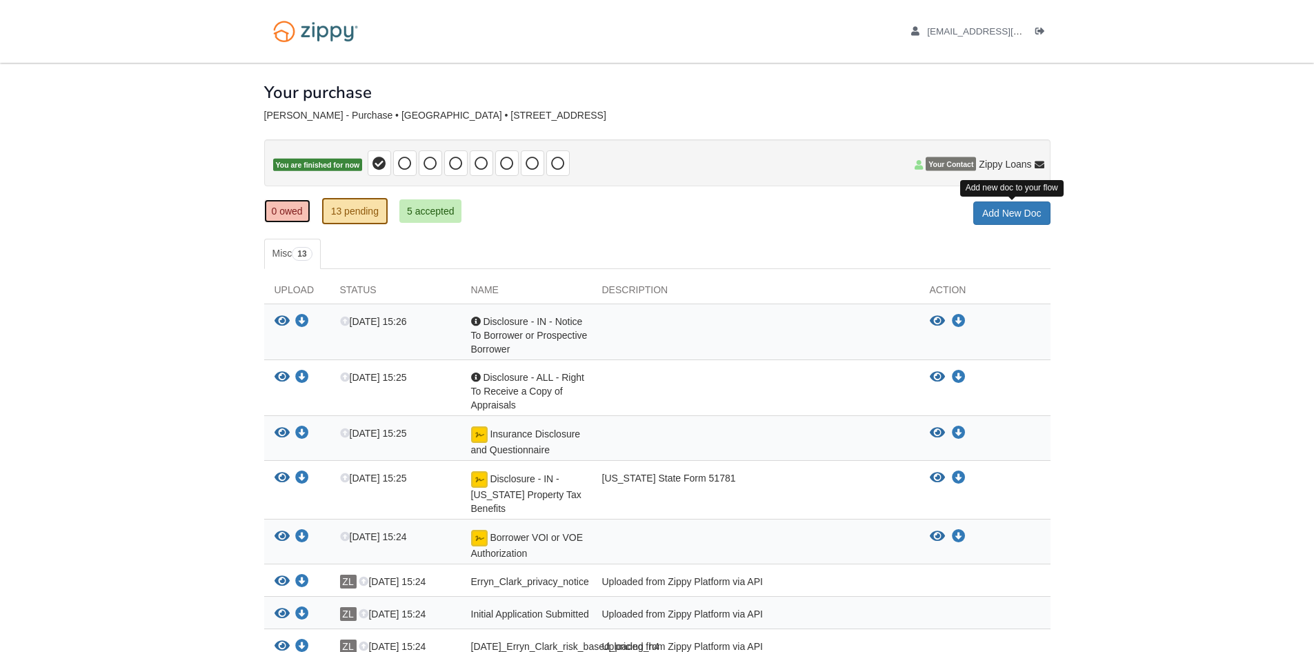
click at [293, 206] on link "0 owed" at bounding box center [287, 210] width 46 height 23
